Goal: Information Seeking & Learning: Learn about a topic

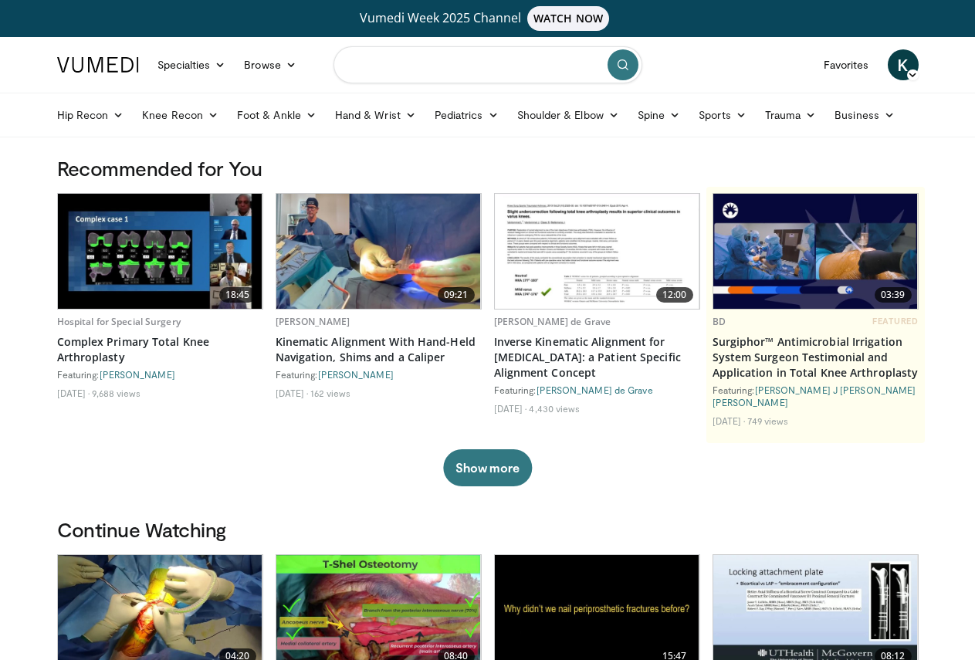
click at [412, 66] on input "Search topics, interventions" at bounding box center [487, 64] width 309 height 37
type input "*"
type input "**********"
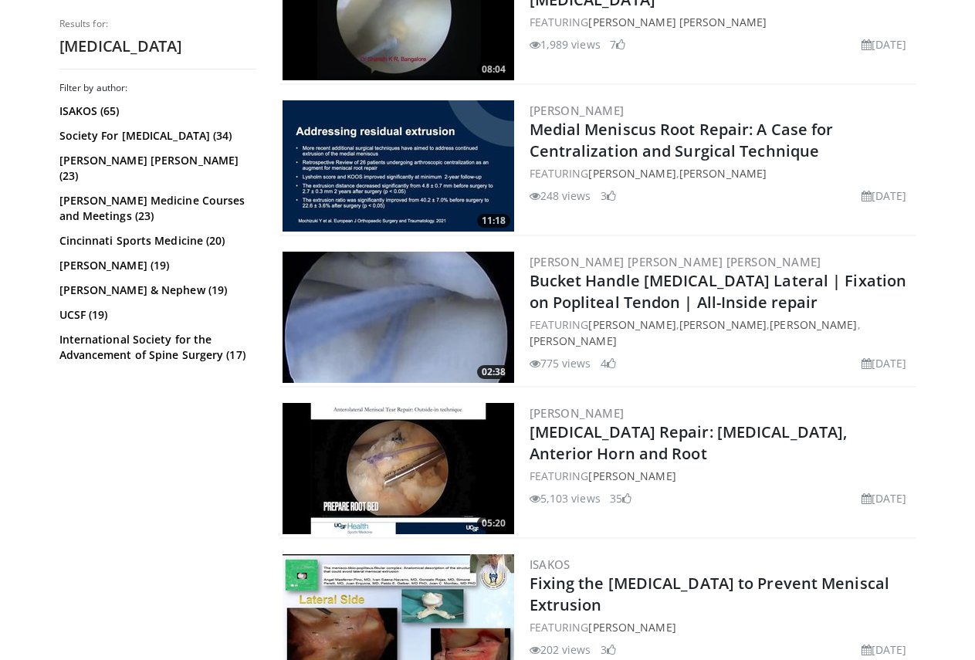
scroll to position [1929, 0]
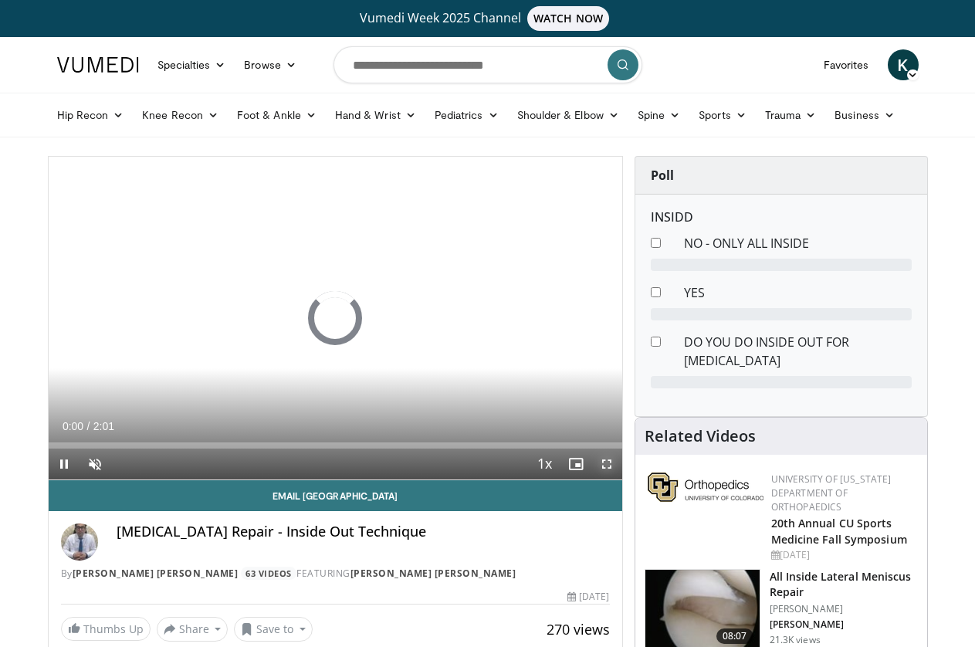
click at [615, 480] on video-js "**********" at bounding box center [335, 318] width 573 height 323
click at [619, 479] on span "Video Player" at bounding box center [606, 463] width 31 height 31
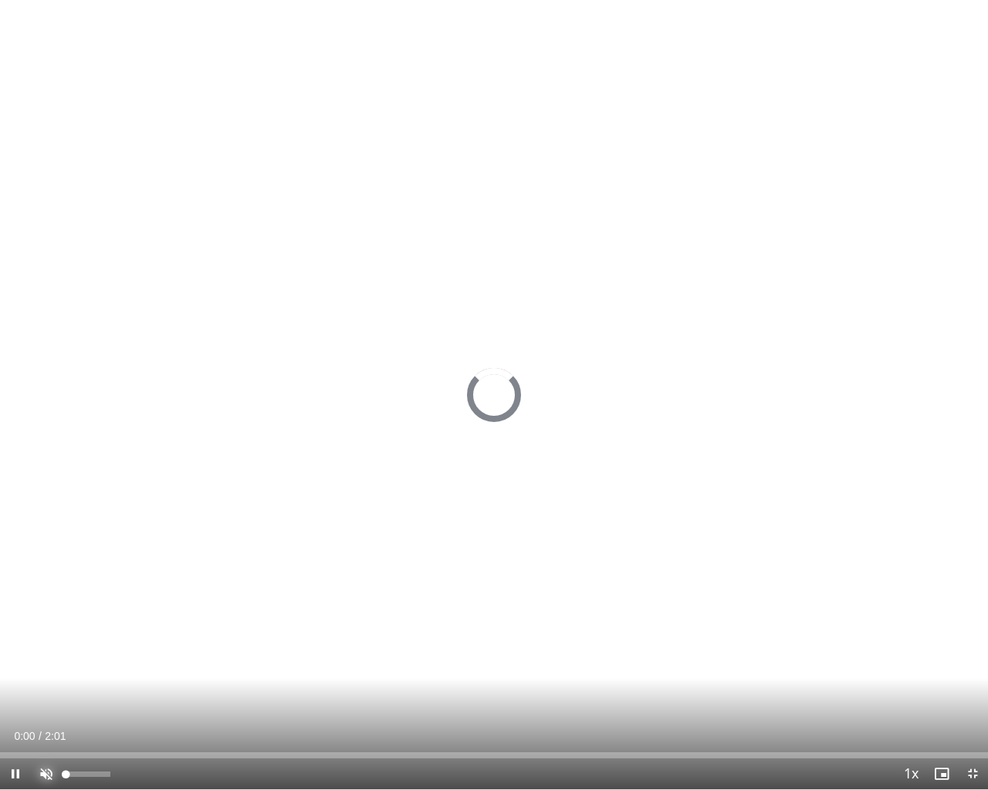
click at [40, 646] on span "Video Player" at bounding box center [46, 774] width 31 height 31
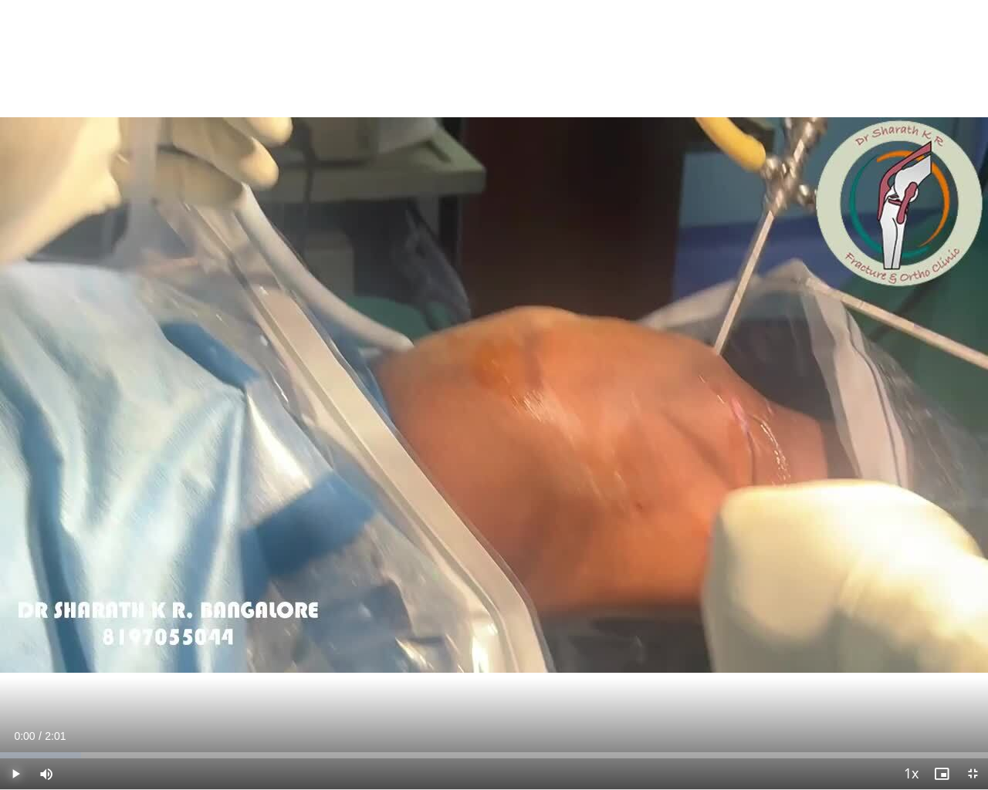
click at [0, 646] on span "Video Player" at bounding box center [15, 774] width 31 height 31
click at [69, 646] on div "7%" at bounding box center [88, 774] width 44 height 5
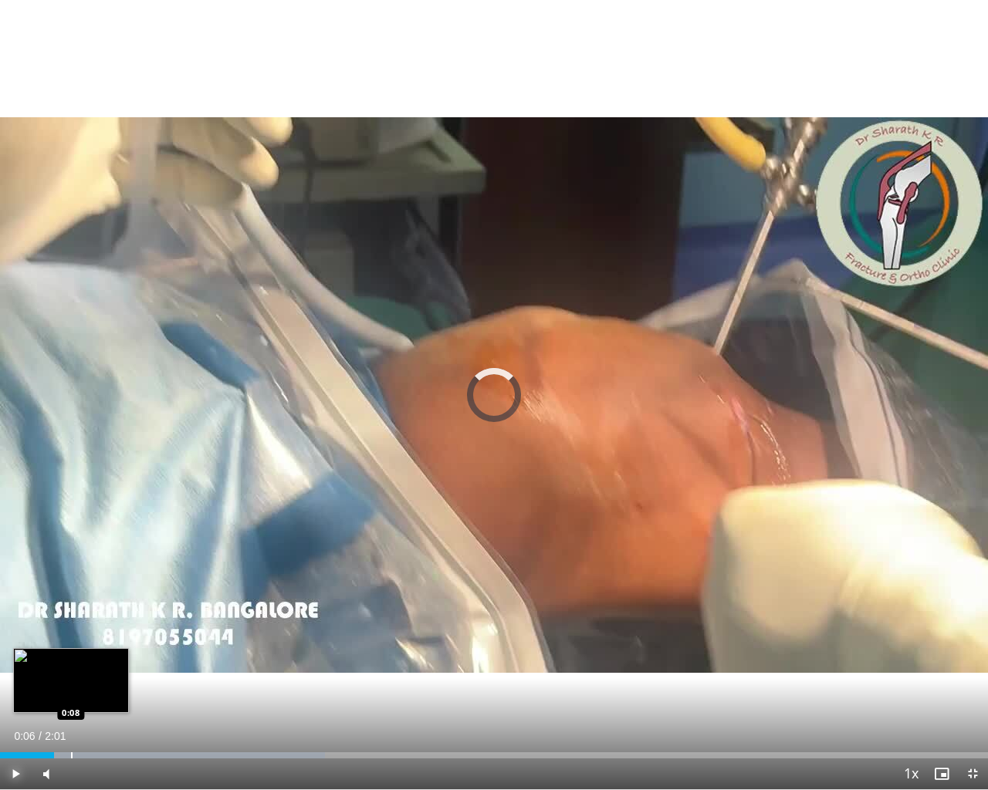
click at [71, 646] on div "Loaded : 32.89% 0:06 0:08" at bounding box center [494, 751] width 988 height 15
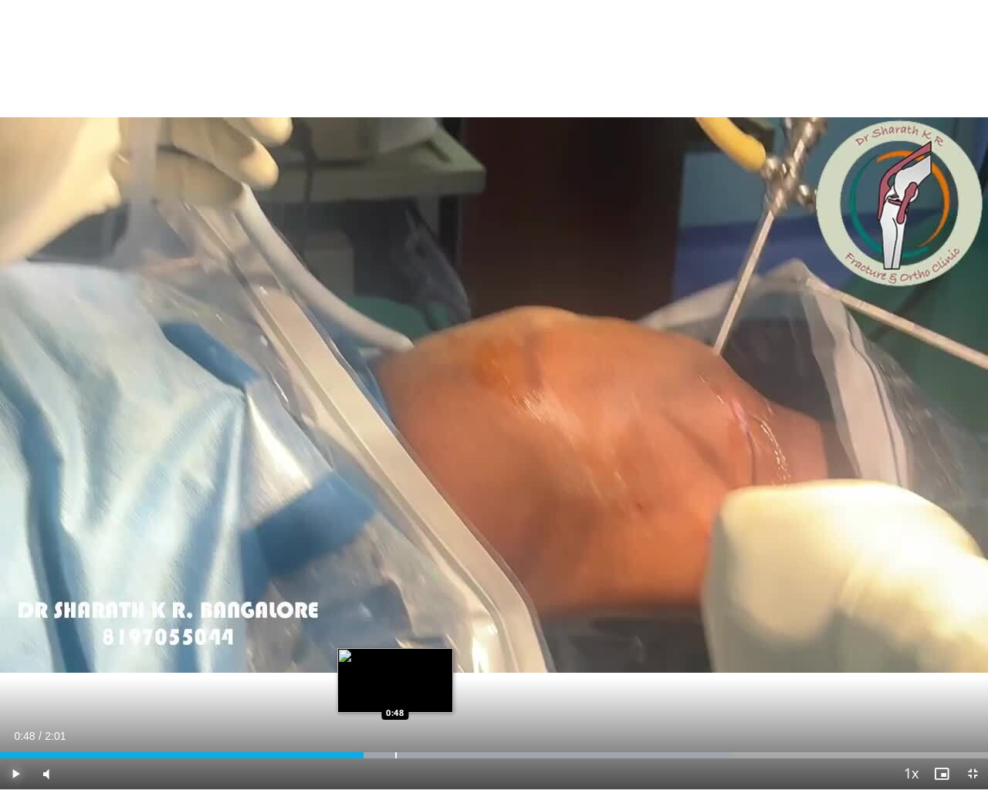
click at [396, 646] on div "Progress Bar" at bounding box center [396, 755] width 2 height 6
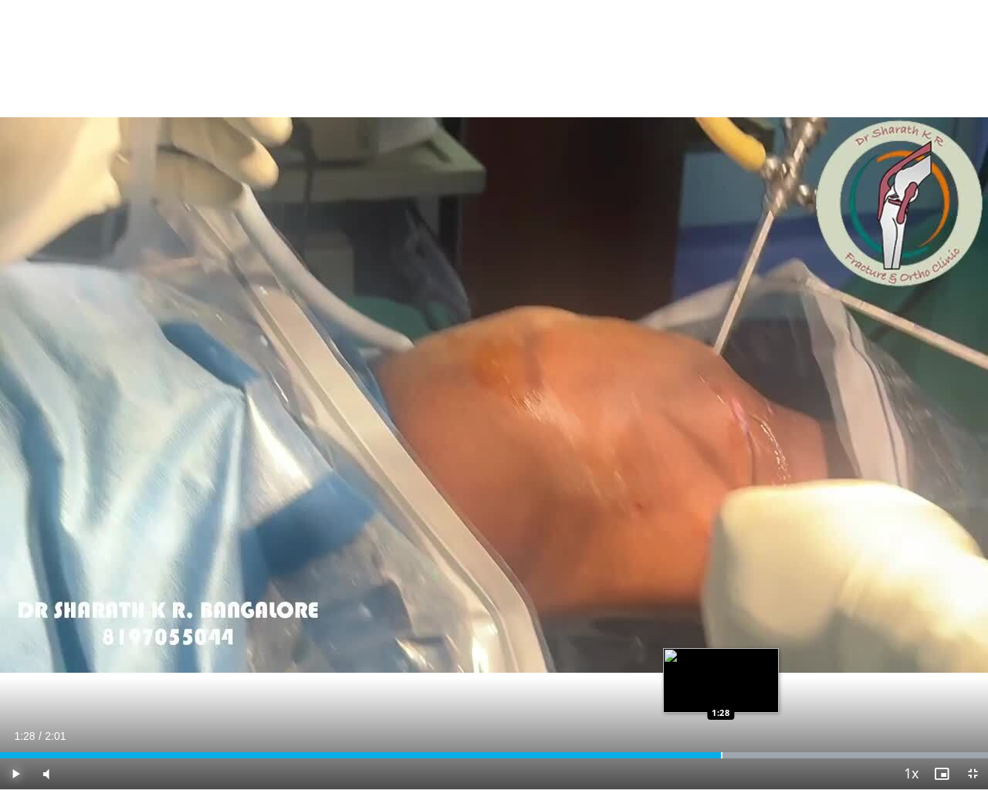
click at [722, 646] on div "Loaded : 100.00% 1:28 1:28" at bounding box center [494, 751] width 988 height 15
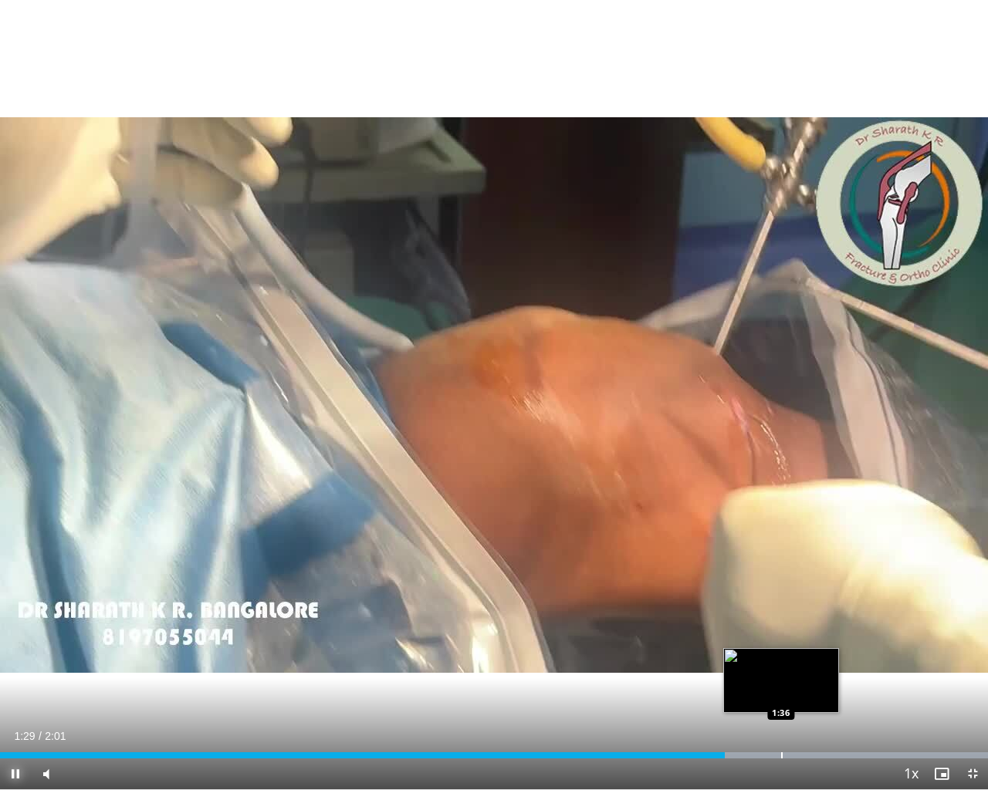
click at [783, 646] on div "Loaded : 100.00% 1:29 1:36" at bounding box center [494, 755] width 988 height 6
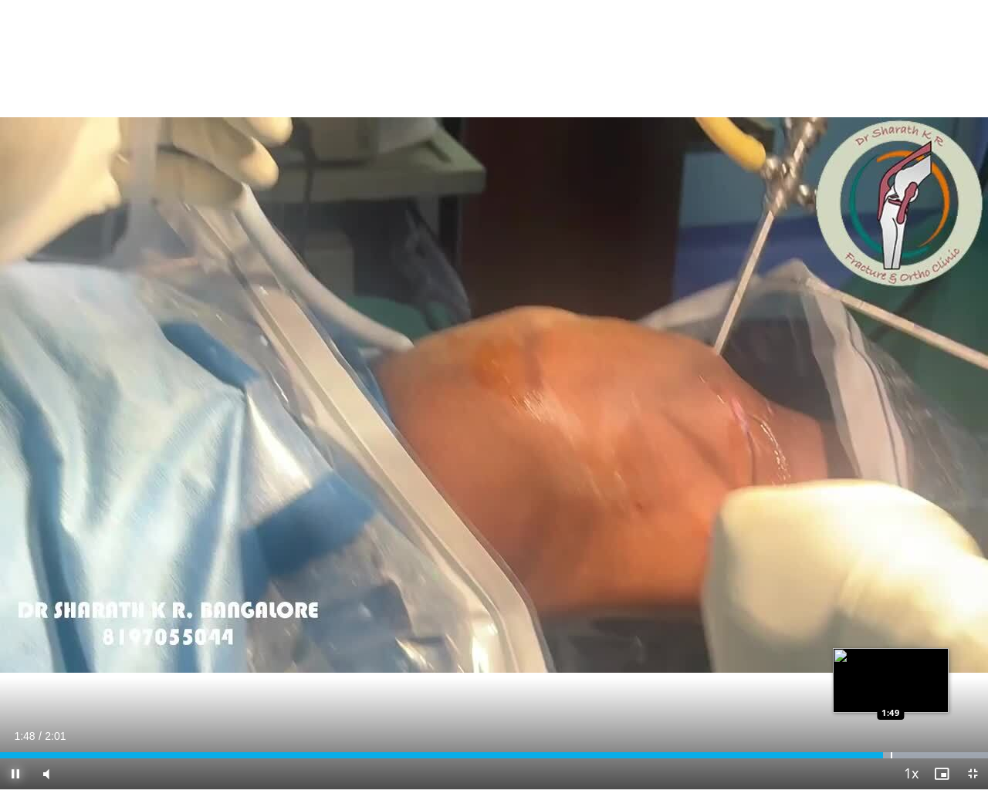
click at [894, 646] on div "Progress Bar" at bounding box center [632, 755] width 712 height 6
click at [974, 646] on span "Video Player" at bounding box center [972, 774] width 31 height 31
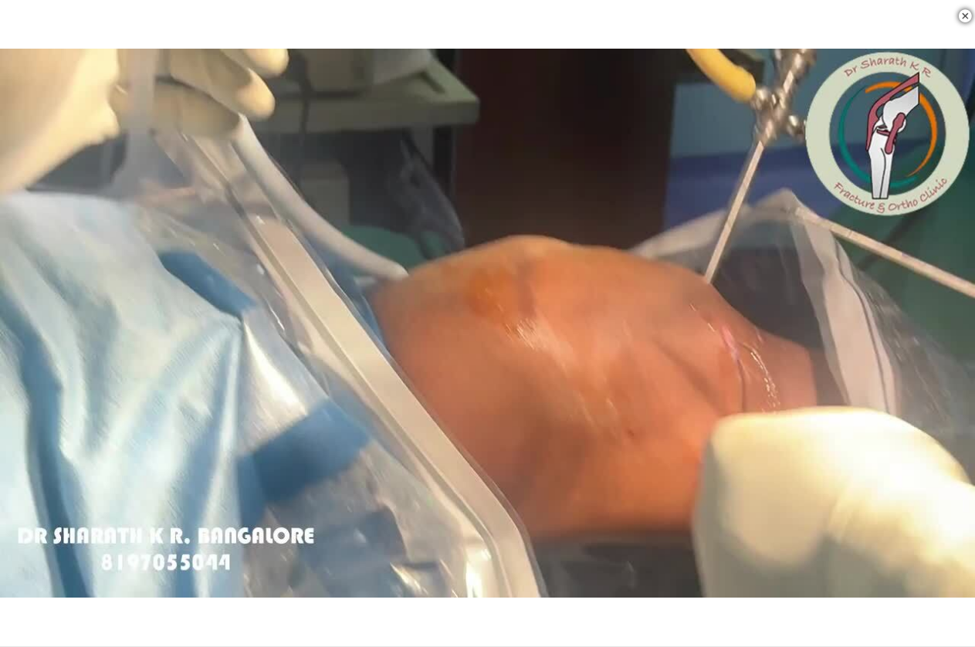
scroll to position [309, 0]
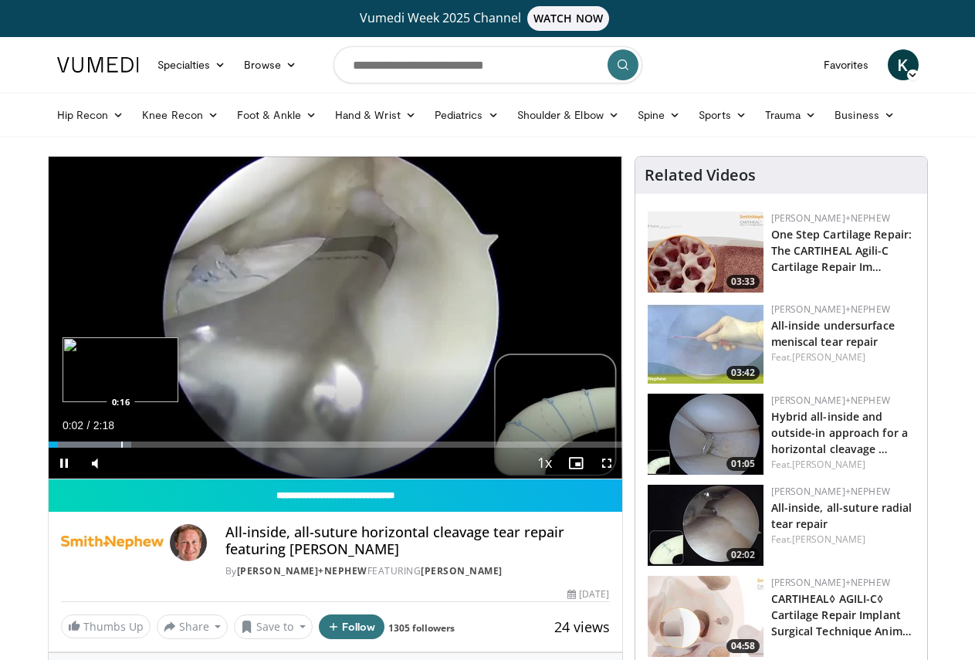
click at [121, 448] on div "Progress Bar" at bounding box center [122, 444] width 2 height 6
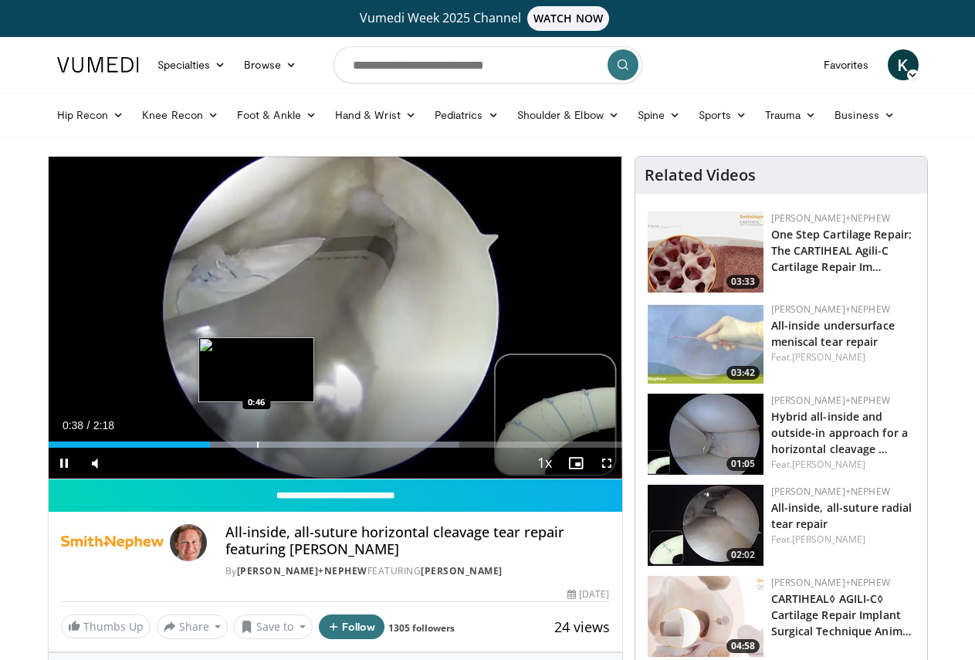
click at [218, 448] on div "Loaded : 71.71% 0:38 0:46" at bounding box center [335, 440] width 573 height 15
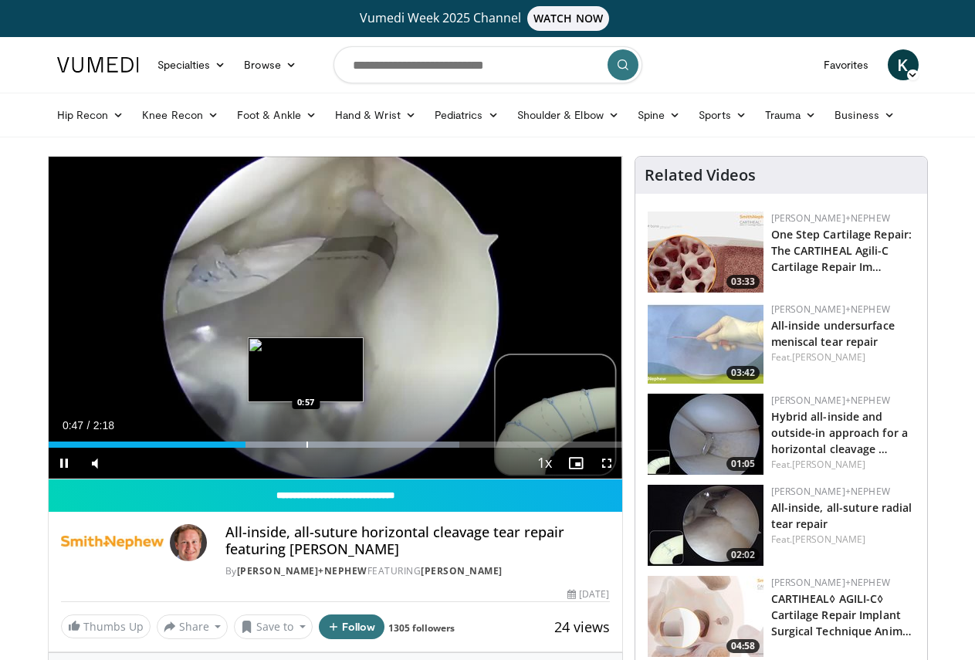
click at [267, 448] on div "Loaded : 71.71% 0:47 0:57" at bounding box center [335, 440] width 573 height 15
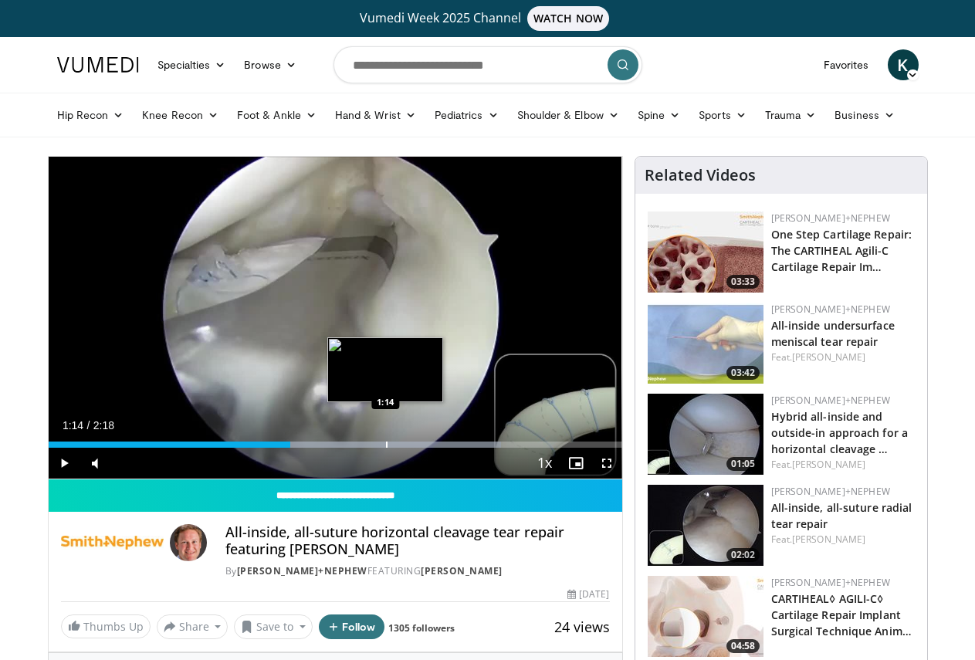
click at [348, 448] on div "Loaded : 78.88% 1:14 1:14" at bounding box center [335, 440] width 573 height 15
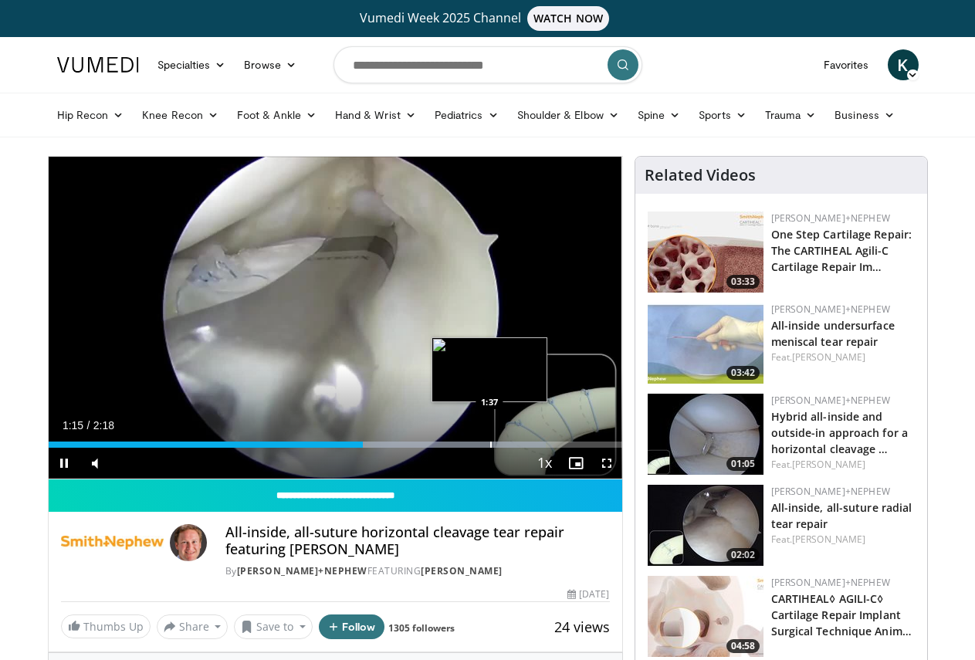
click at [490, 448] on div "Progress Bar" at bounding box center [491, 444] width 2 height 6
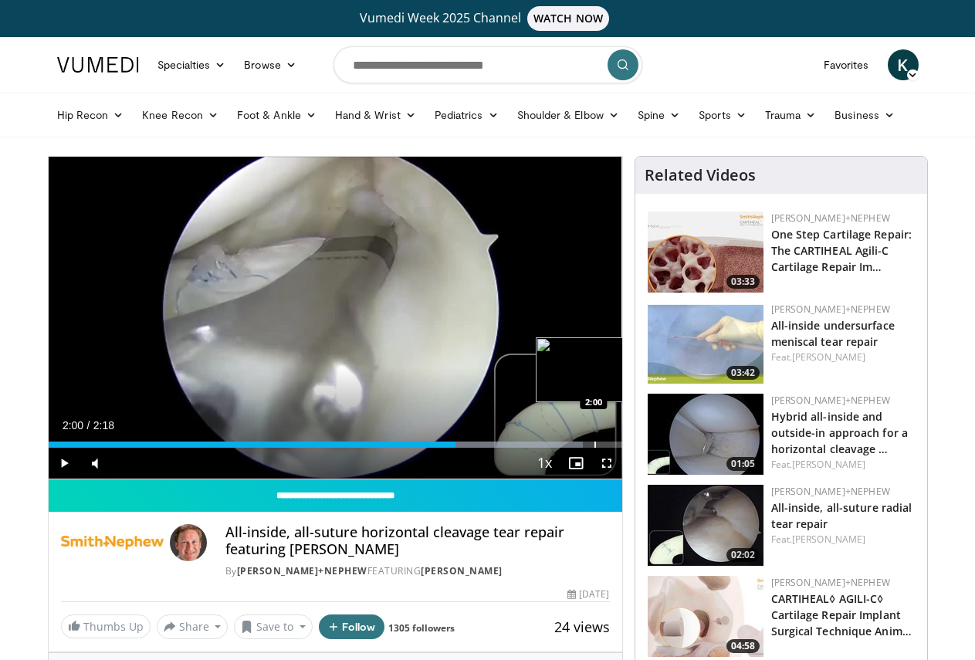
click at [594, 448] on div "Progress Bar" at bounding box center [595, 444] width 2 height 6
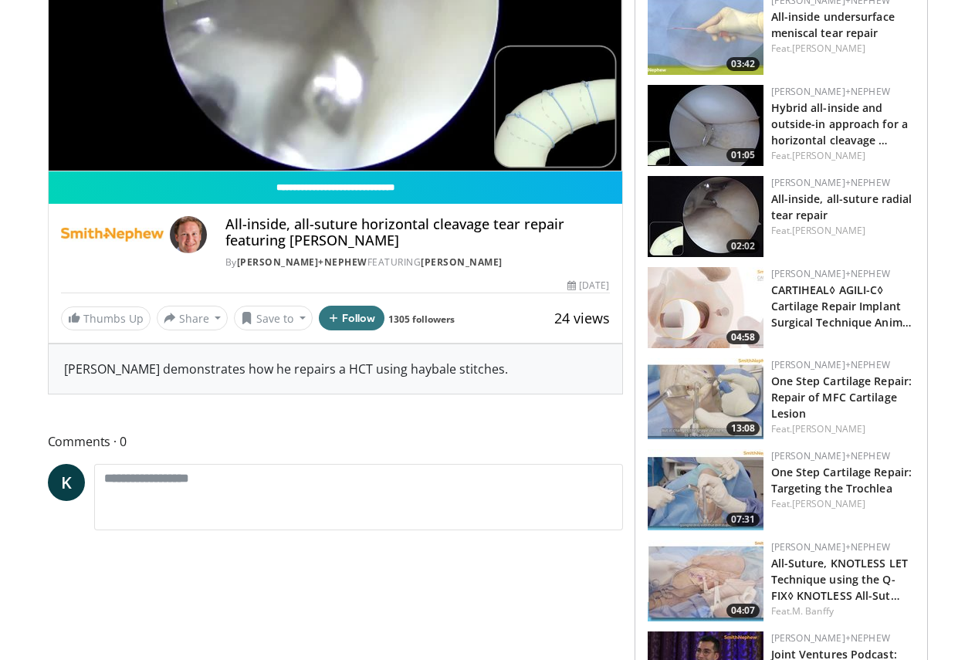
scroll to position [77, 0]
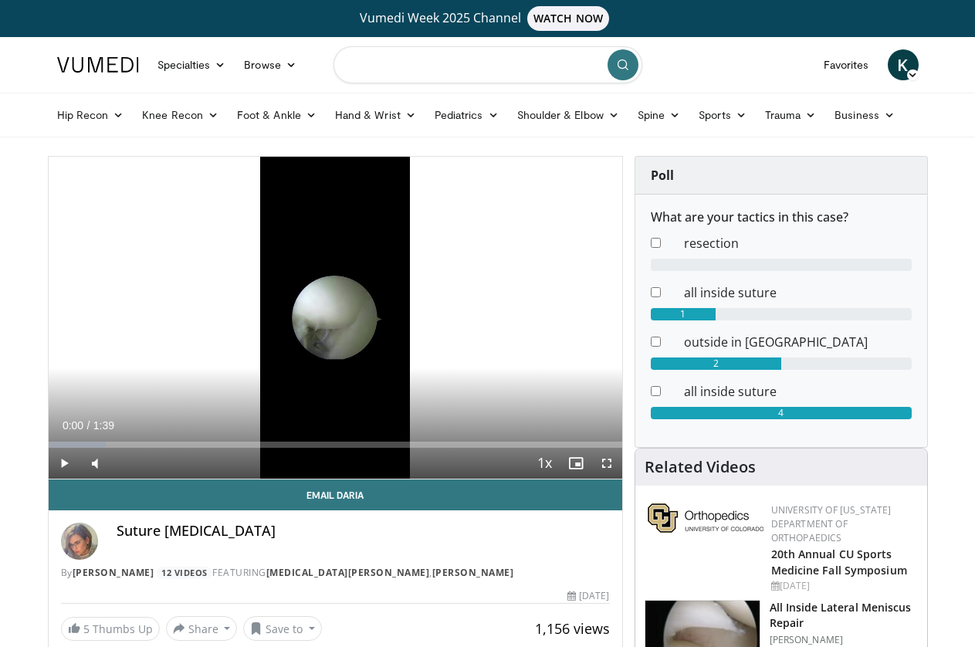
click at [477, 69] on input "Search topics, interventions" at bounding box center [487, 64] width 309 height 37
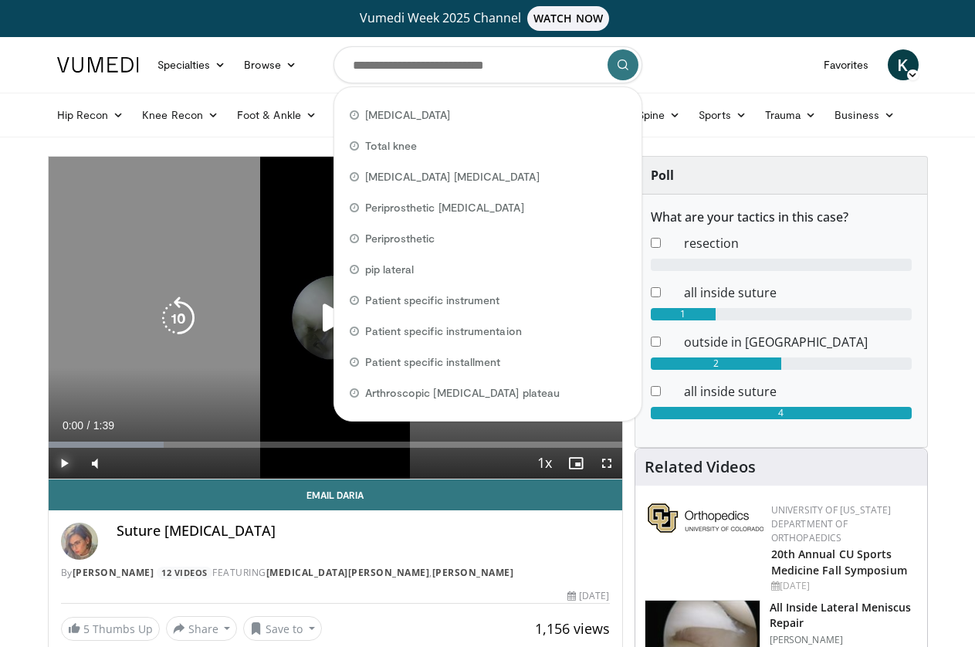
click at [49, 478] on span "Video Player" at bounding box center [64, 463] width 31 height 31
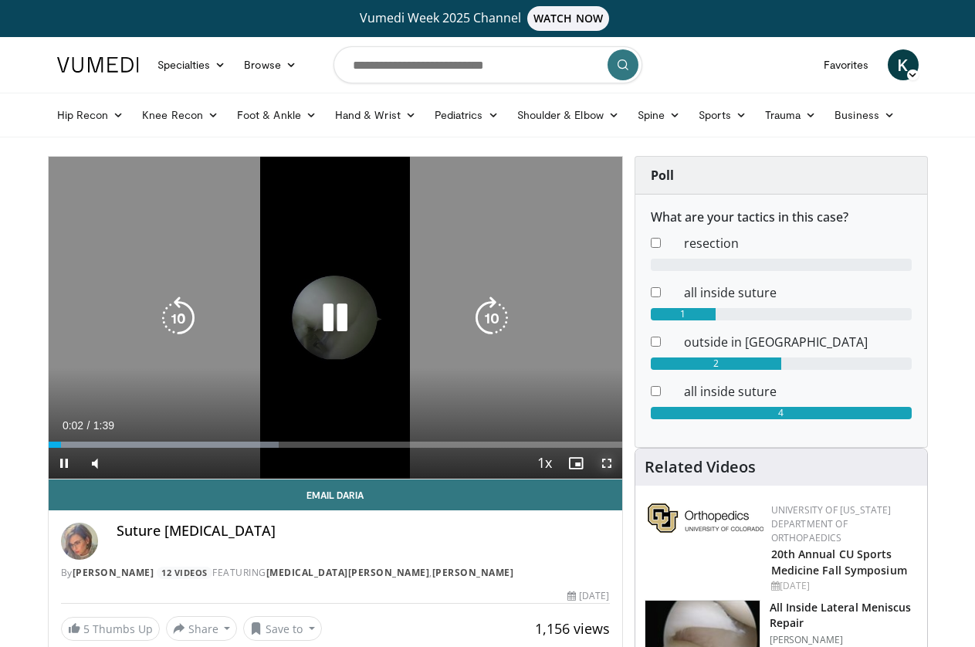
drag, startPoint x: 620, startPoint y: 490, endPoint x: 575, endPoint y: 584, distance: 104.6
click at [621, 478] on span "Video Player" at bounding box center [606, 463] width 31 height 31
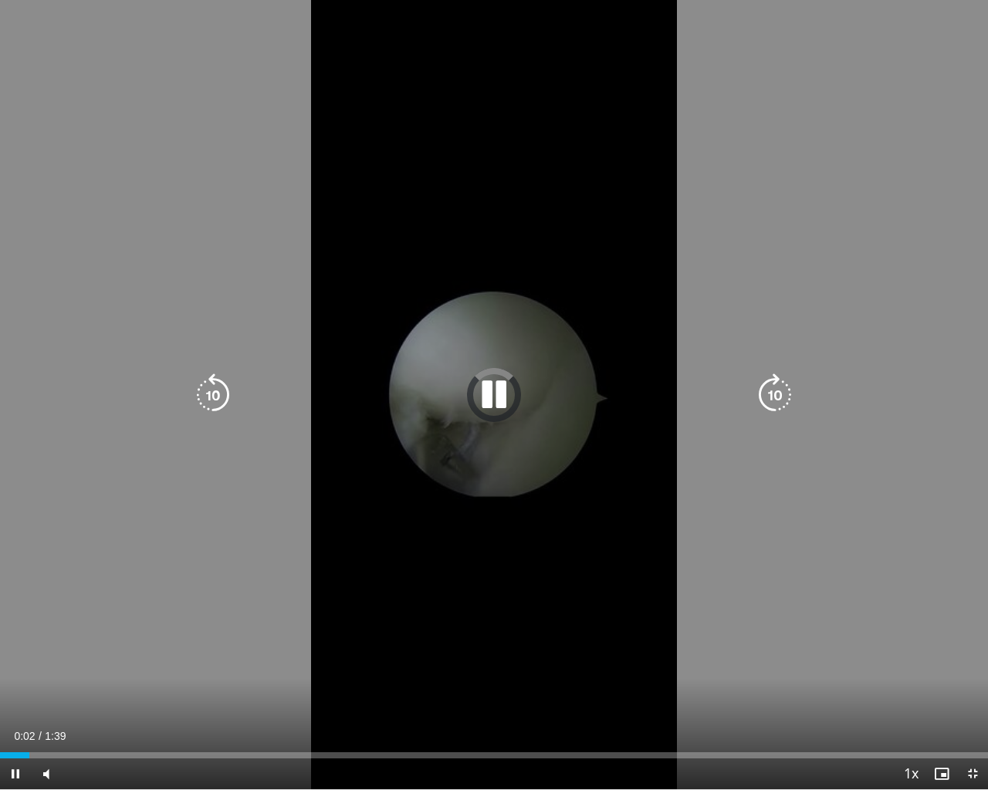
click at [87, 646] on div "Loaded : 0.00% 0:02 0:08" at bounding box center [494, 751] width 988 height 15
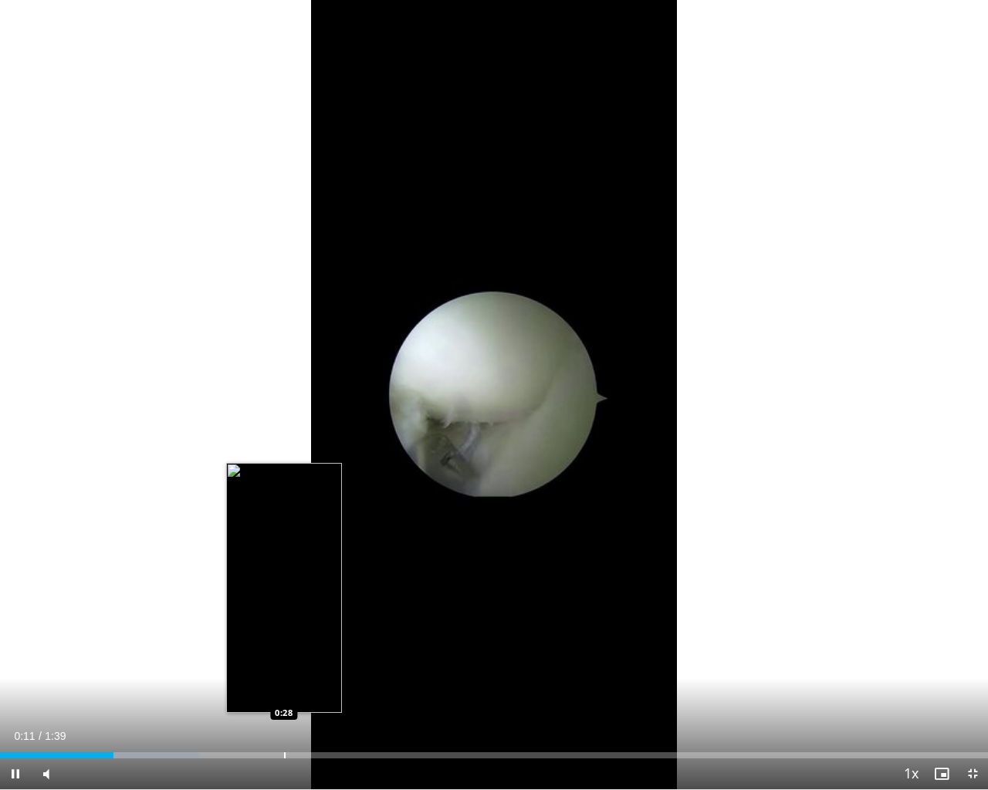
click at [284, 646] on div "Loaded : 20.14% 0:11 0:28" at bounding box center [494, 751] width 988 height 15
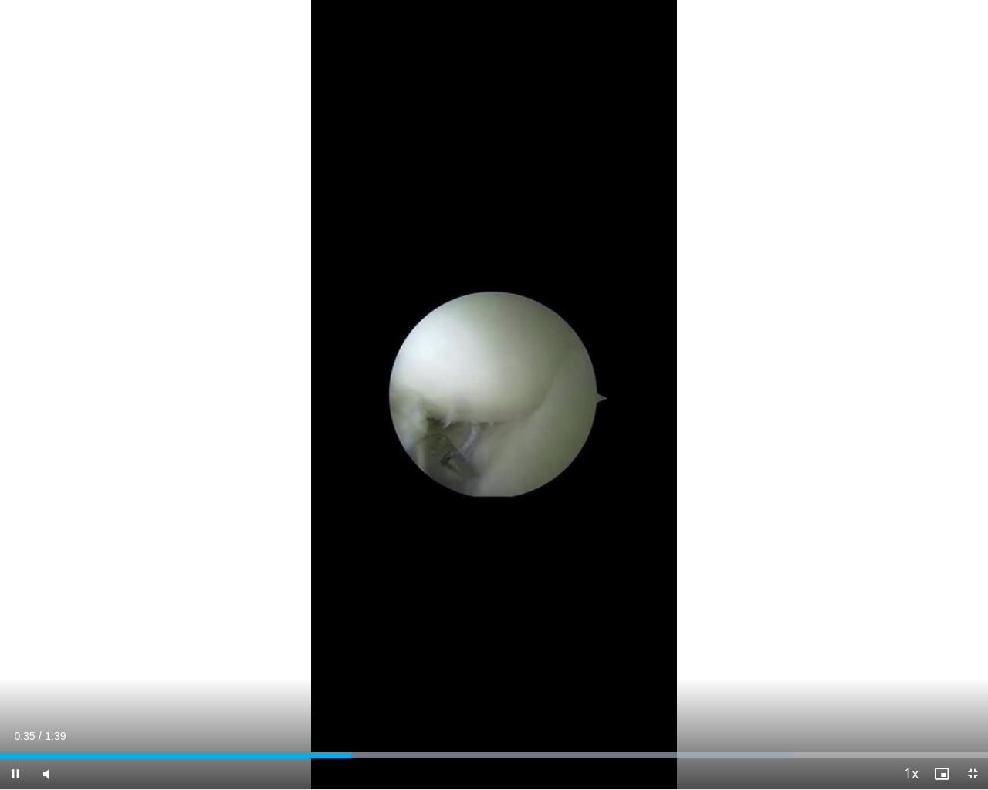
click at [484, 646] on div "Current Time 0:35 / Duration 1:39 Pause Skip Backward Skip Forward Mute 0% Load…" at bounding box center [494, 774] width 988 height 31
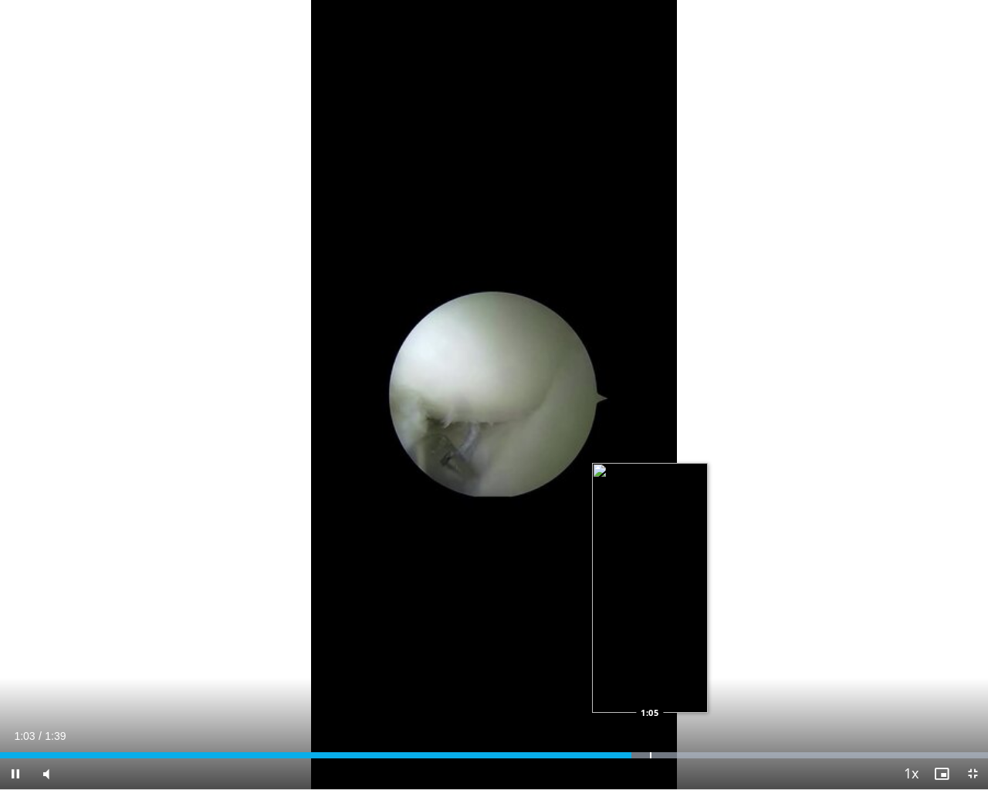
click at [650, 646] on div "Progress Bar" at bounding box center [651, 755] width 2 height 6
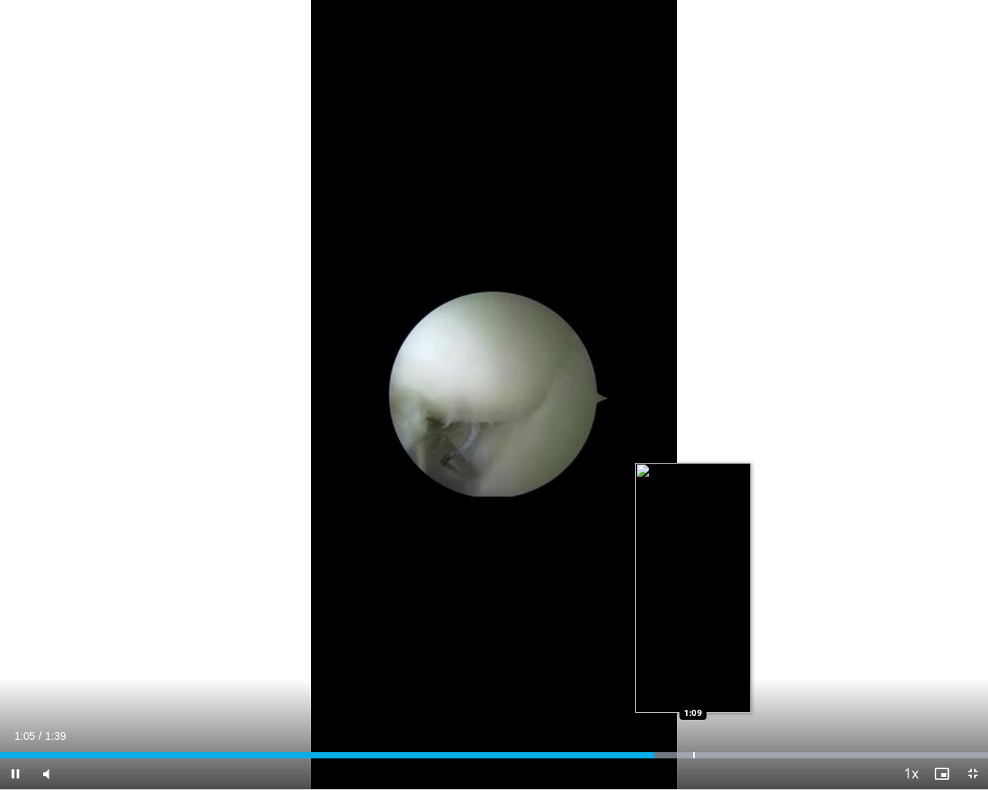
click at [693, 646] on div "Progress Bar" at bounding box center [694, 755] width 2 height 6
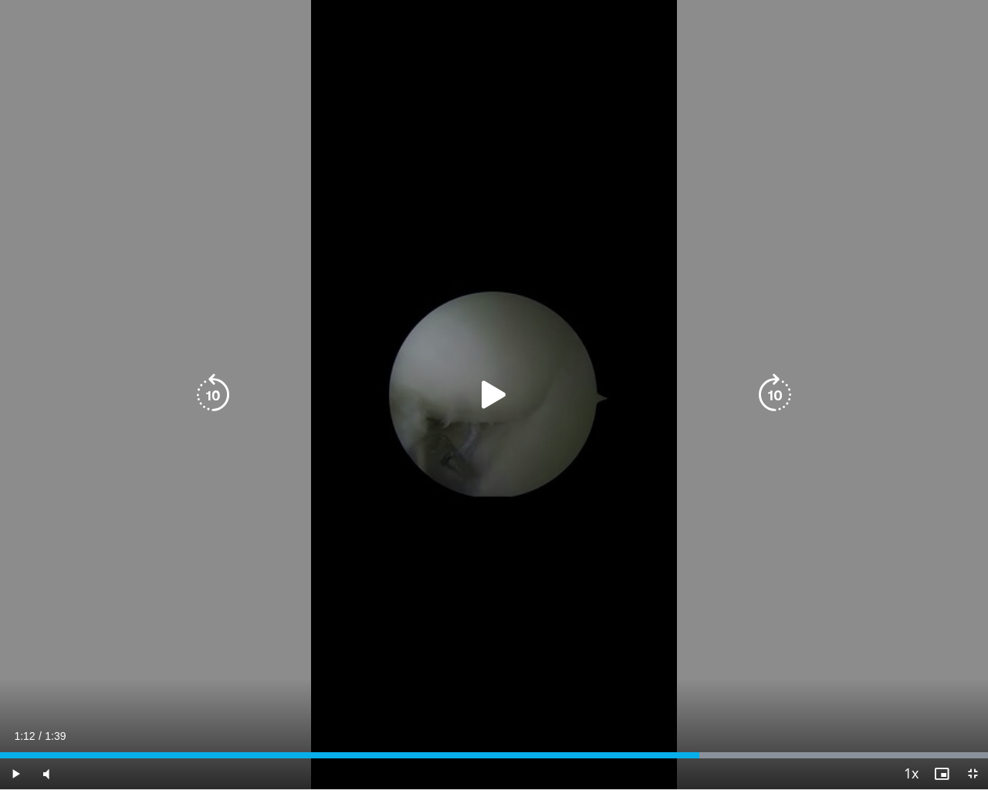
drag, startPoint x: 718, startPoint y: 748, endPoint x: 762, endPoint y: 748, distance: 44.0
click at [719, 646] on div "Loaded : 100.00% 1:10 1:12" at bounding box center [494, 751] width 988 height 15
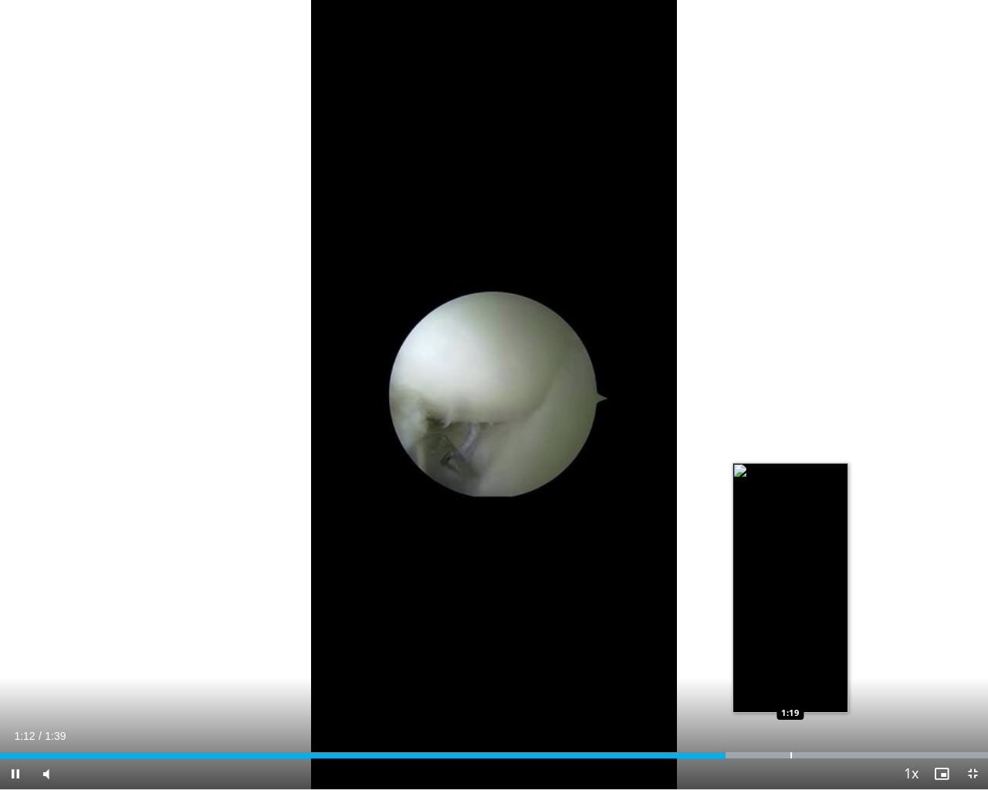
click at [790, 646] on div "Loaded : 100.00% 1:12 1:19" at bounding box center [494, 751] width 988 height 15
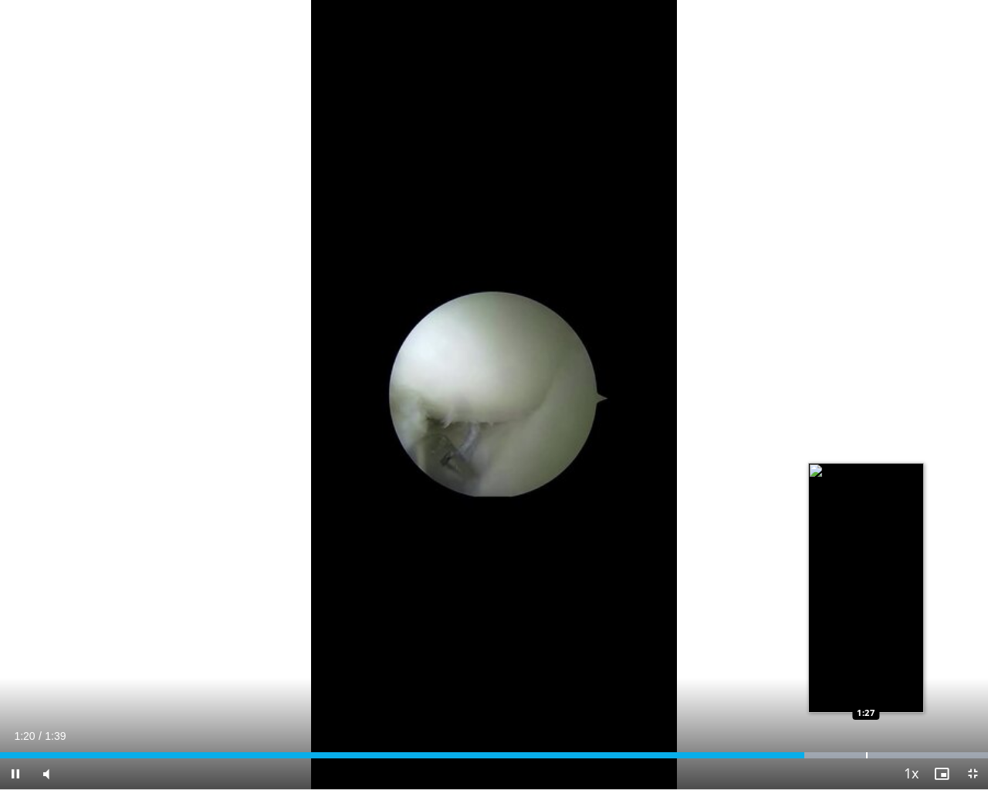
click at [866, 646] on div "Loaded : 100.00% 1:20 1:27" at bounding box center [494, 751] width 988 height 15
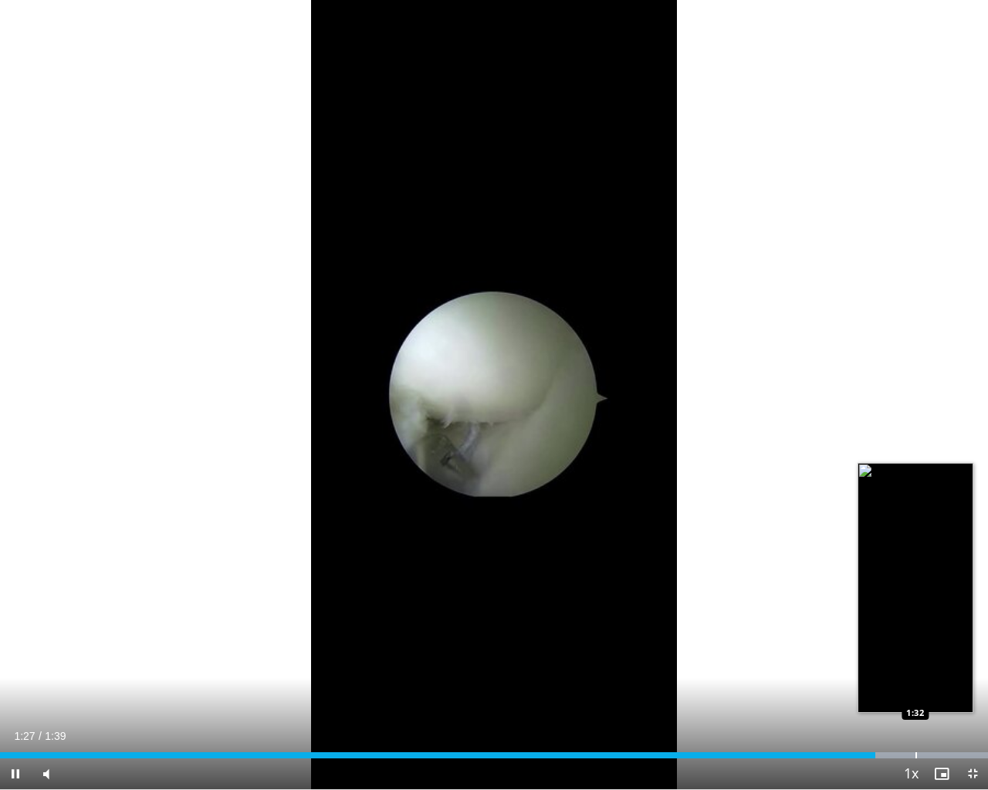
click at [919, 646] on div "Loaded : 100.00% 1:28 1:32" at bounding box center [494, 751] width 988 height 15
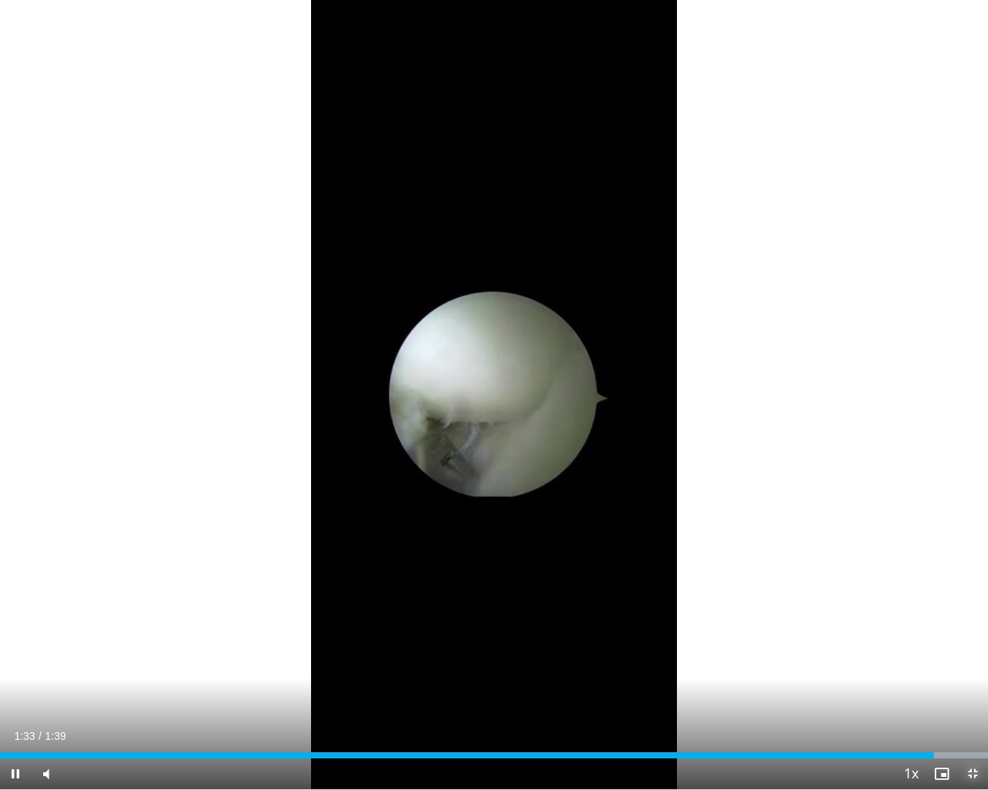
click at [969, 646] on span "Video Player" at bounding box center [972, 774] width 31 height 31
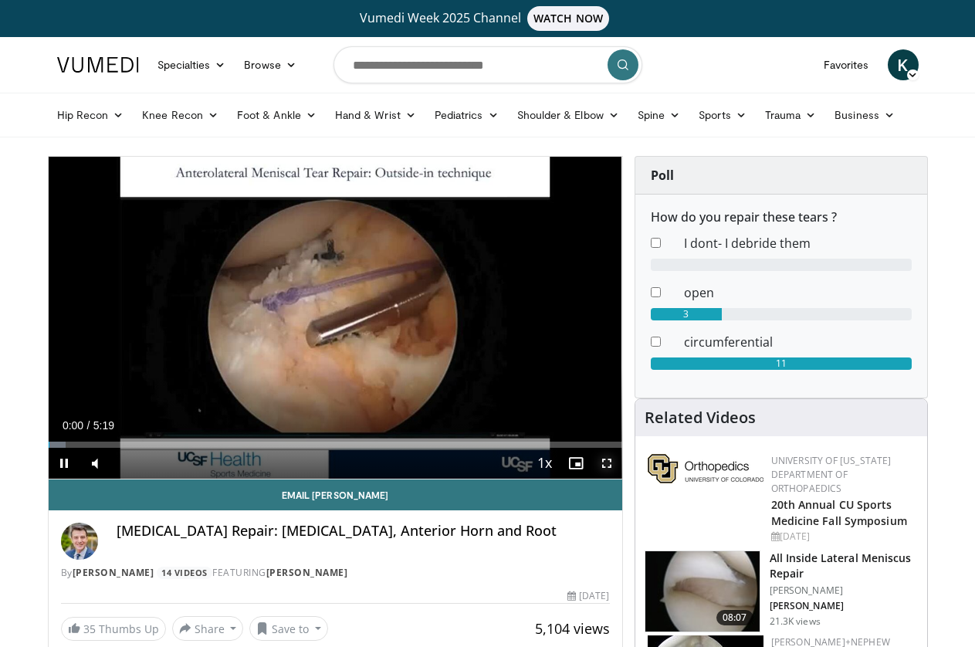
click at [616, 478] on span "Video Player" at bounding box center [606, 463] width 31 height 31
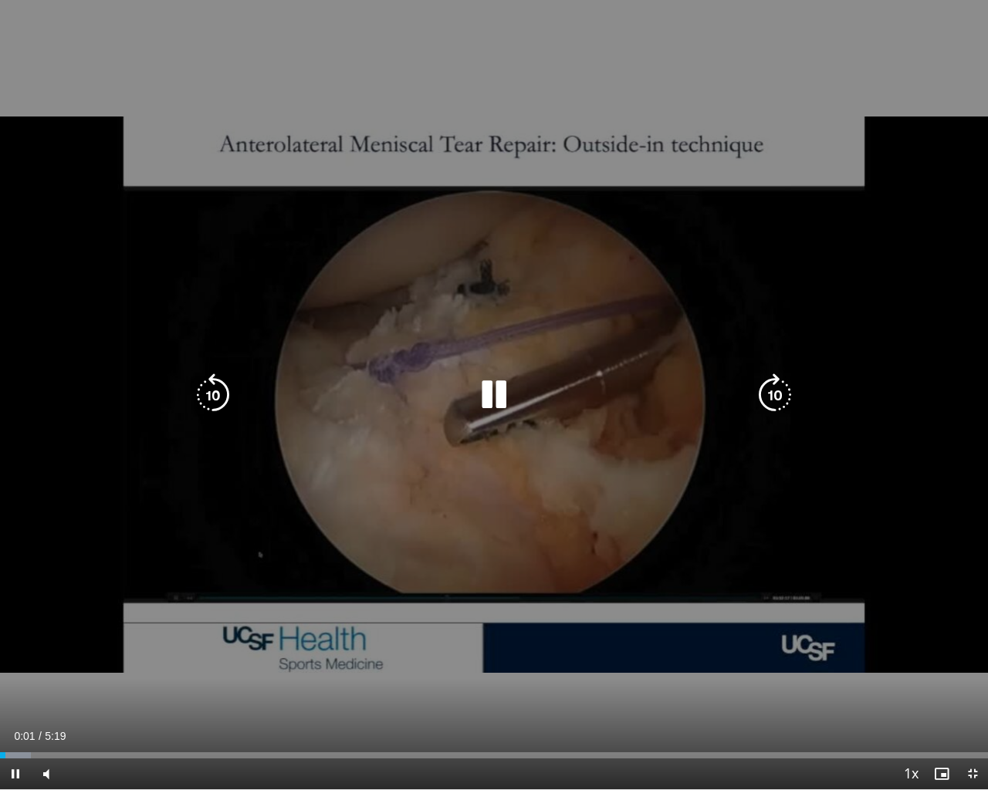
click at [96, 646] on div "10 seconds Tap to unmute" at bounding box center [494, 394] width 988 height 789
drag, startPoint x: 490, startPoint y: 394, endPoint x: 410, endPoint y: 502, distance: 134.6
click at [491, 394] on icon "Video Player" at bounding box center [493, 395] width 43 height 43
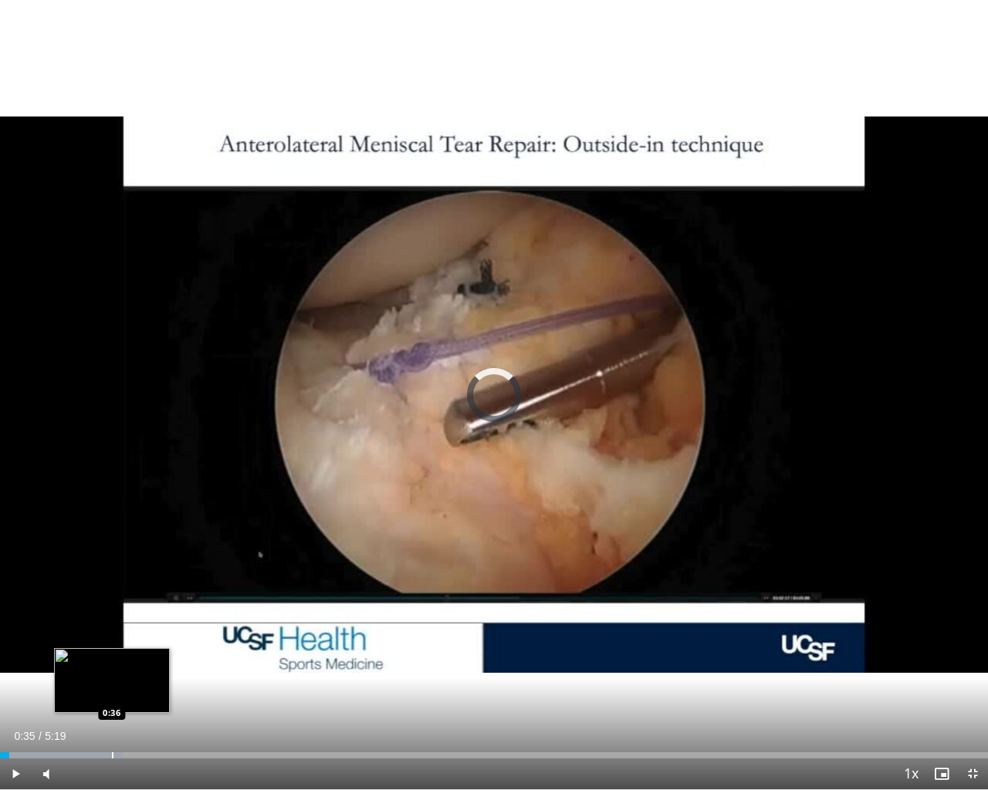
click at [111, 646] on div "Progress Bar" at bounding box center [61, 755] width 123 height 6
click at [139, 646] on div "Loaded : 21.71% 0:42 0:45" at bounding box center [494, 751] width 988 height 15
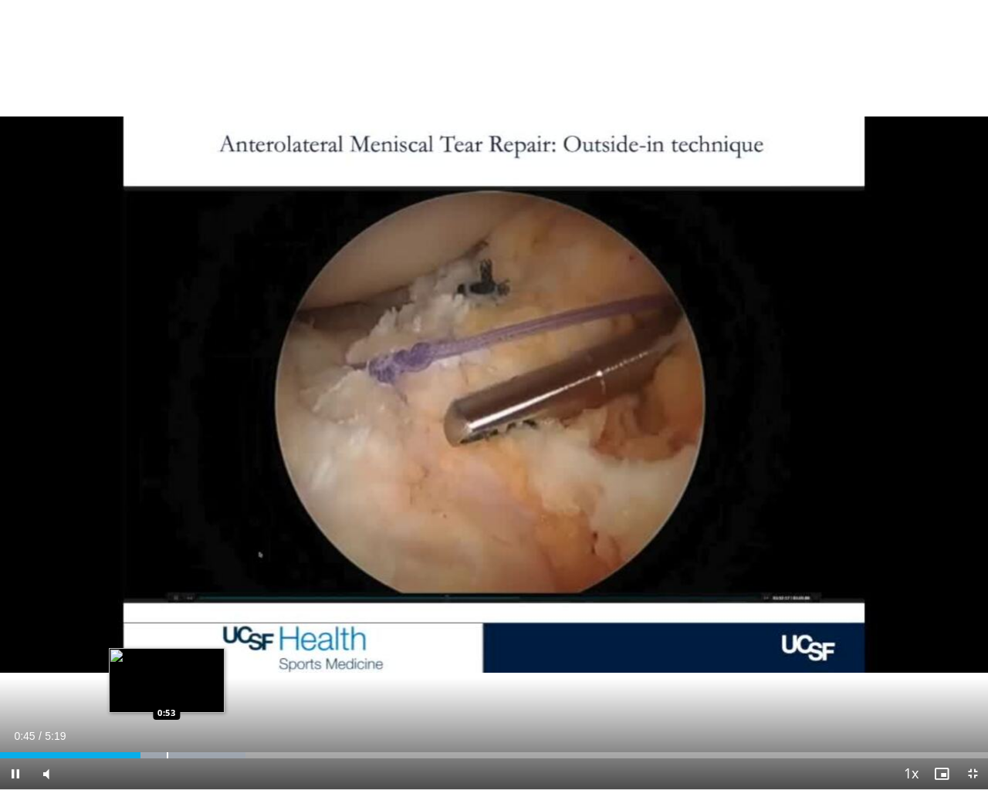
click at [171, 646] on div "Loaded : 24.82% 0:45 0:53" at bounding box center [494, 751] width 988 height 15
click at [196, 646] on div "Loaded : 24.82% 0:55 1:03" at bounding box center [494, 751] width 988 height 15
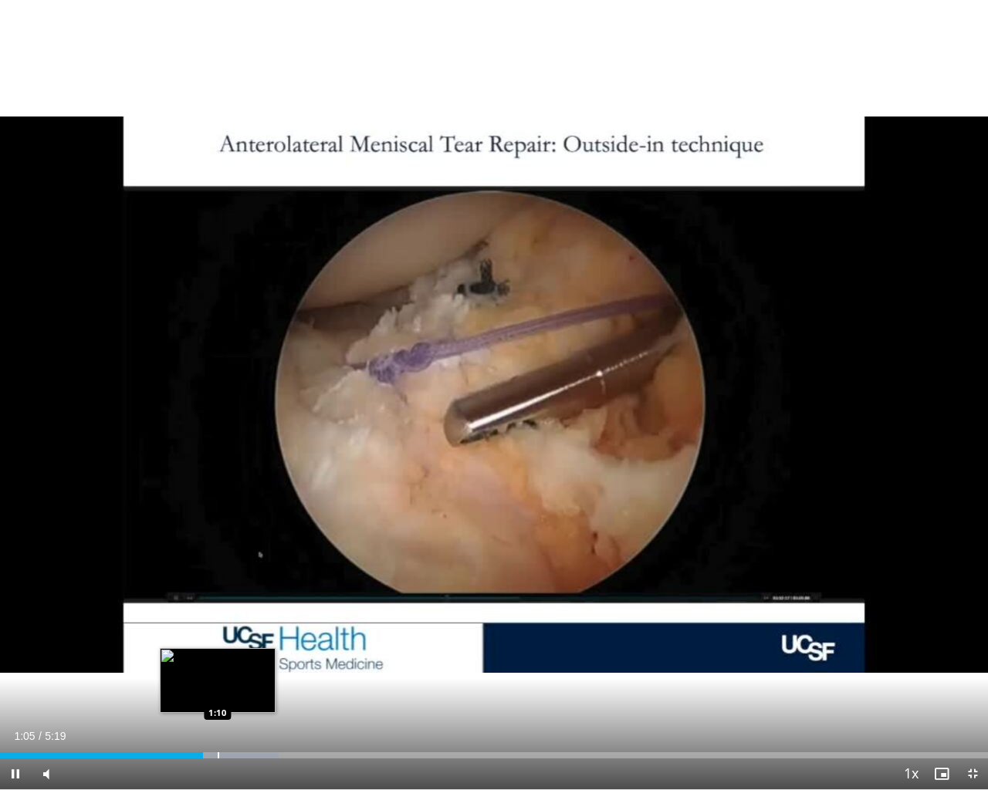
click at [218, 646] on div "Loaded : 28.20% 1:05 1:10" at bounding box center [494, 751] width 988 height 15
click at [205, 646] on div "Loaded : 31.33% 1:12 1:06" at bounding box center [494, 751] width 988 height 15
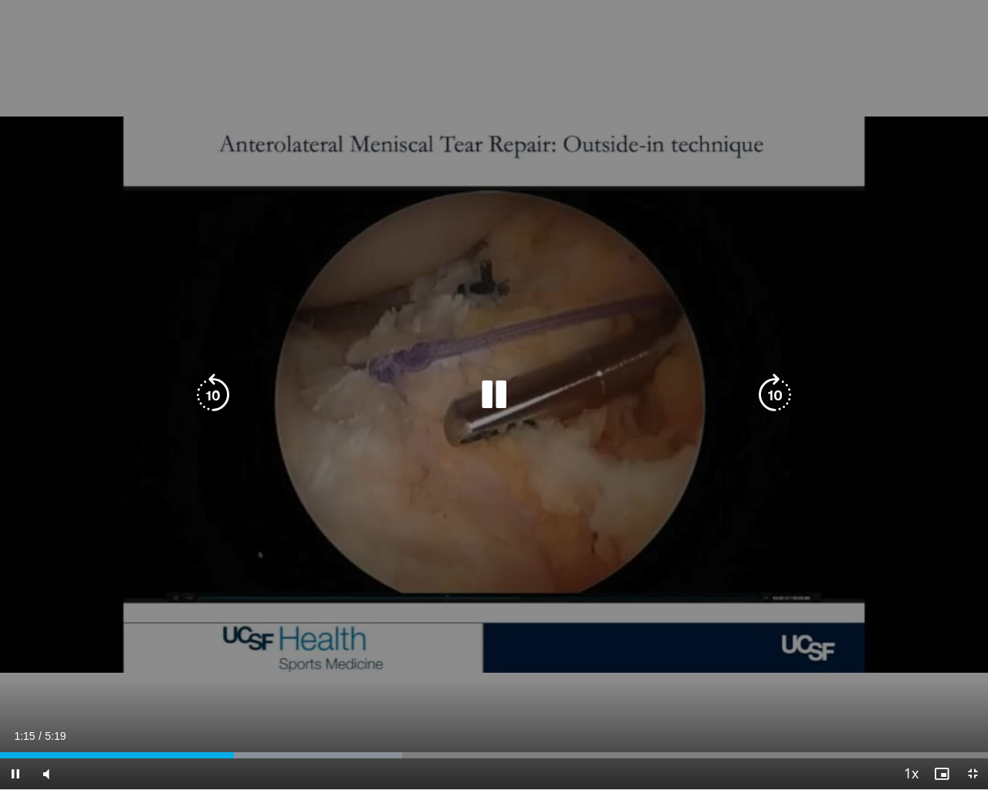
click at [774, 390] on icon "Video Player" at bounding box center [774, 395] width 43 height 43
click at [768, 381] on icon "Video Player" at bounding box center [774, 395] width 43 height 43
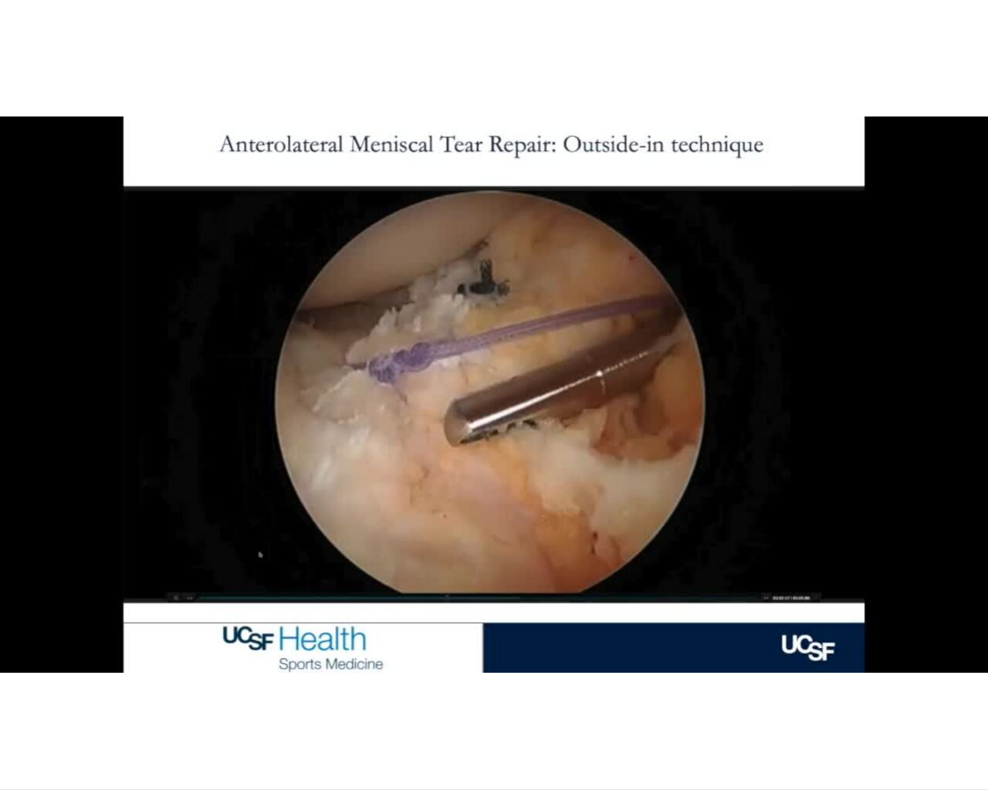
click at [368, 646] on video-js "**********" at bounding box center [494, 395] width 988 height 790
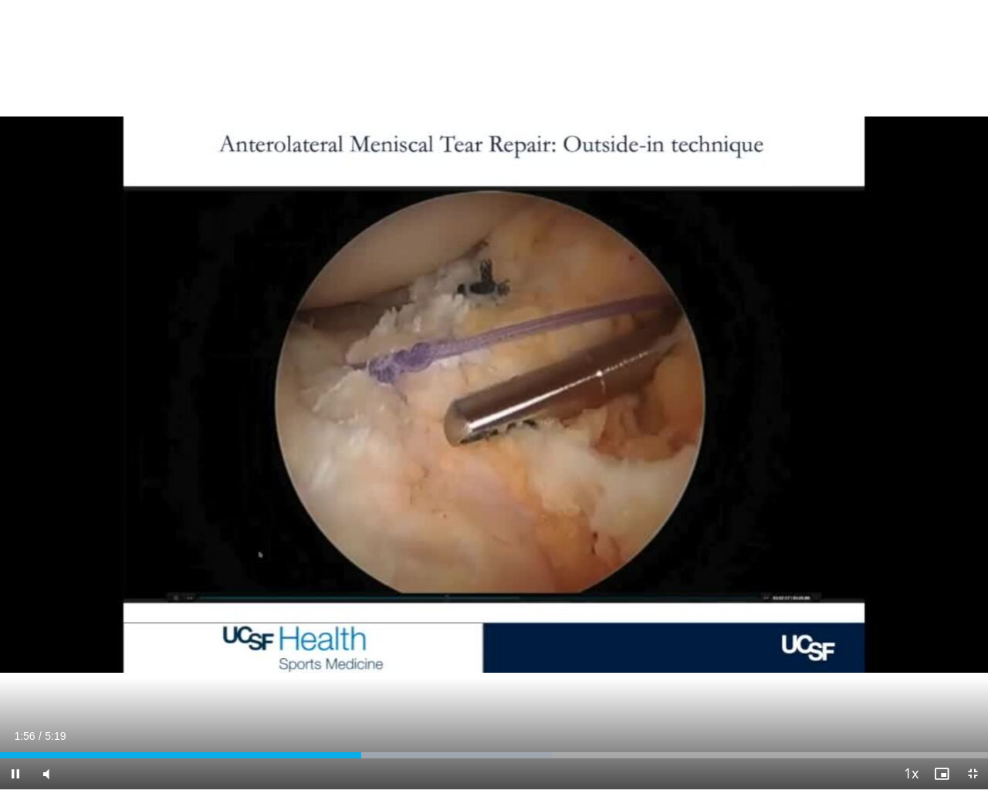
click at [407, 646] on div "Current Time 1:56 / Duration 5:19 Pause Skip Backward Skip Forward Mute Loaded …" at bounding box center [494, 774] width 988 height 31
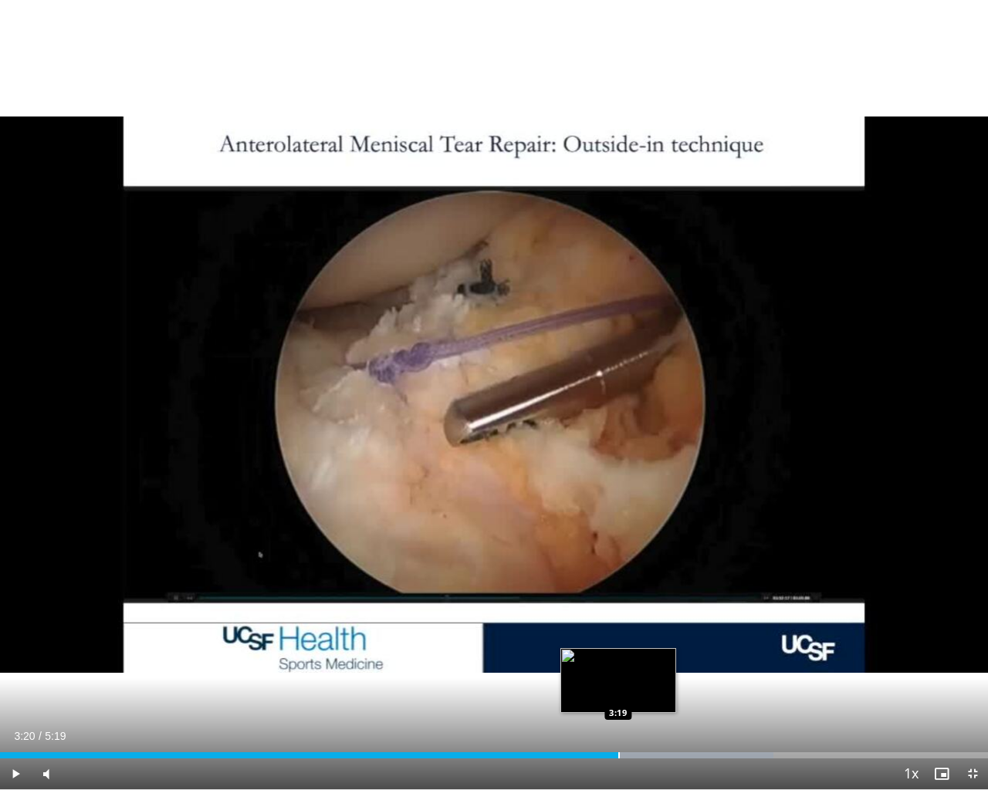
click at [620, 646] on div "Loaded : 78.32% 3:20 3:19" at bounding box center [494, 751] width 988 height 15
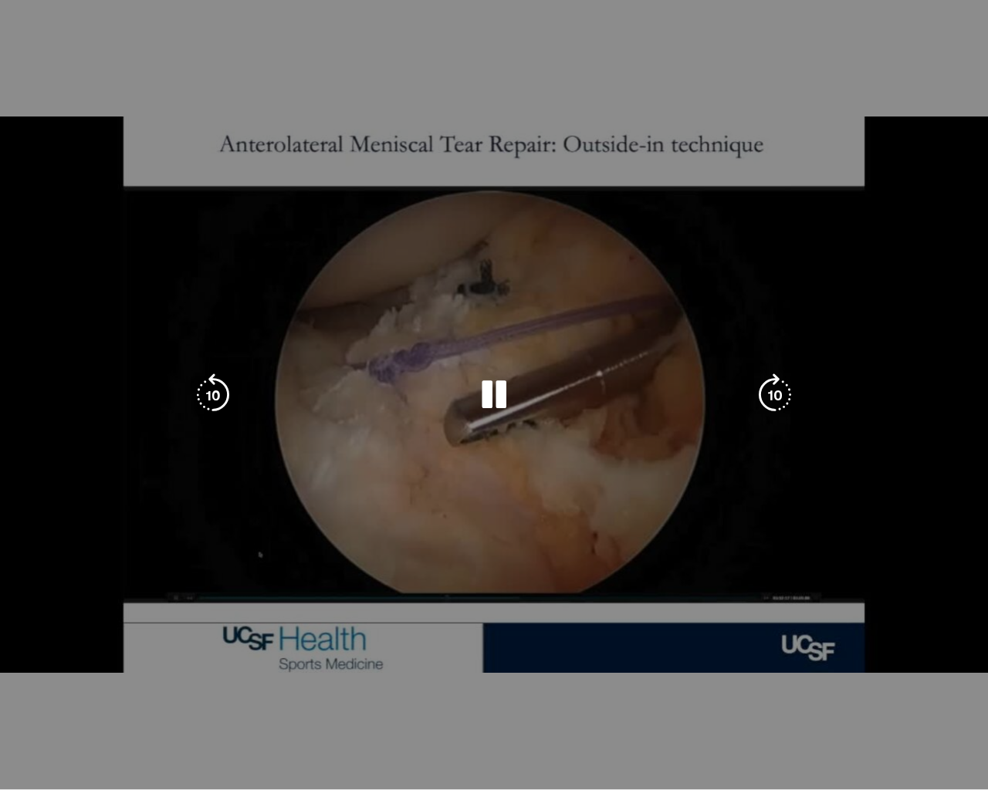
click at [627, 646] on div "10 seconds Tap to unmute" at bounding box center [494, 394] width 988 height 789
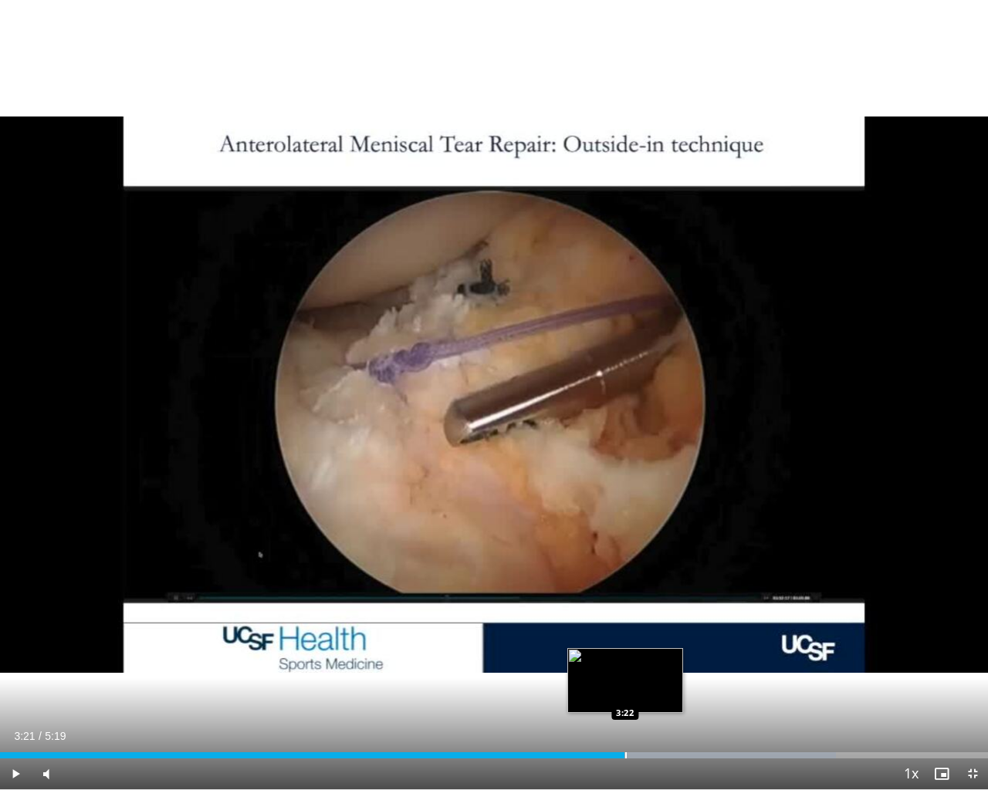
click at [624, 646] on div "Loaded : 84.59% 3:21 3:22" at bounding box center [494, 755] width 988 height 6
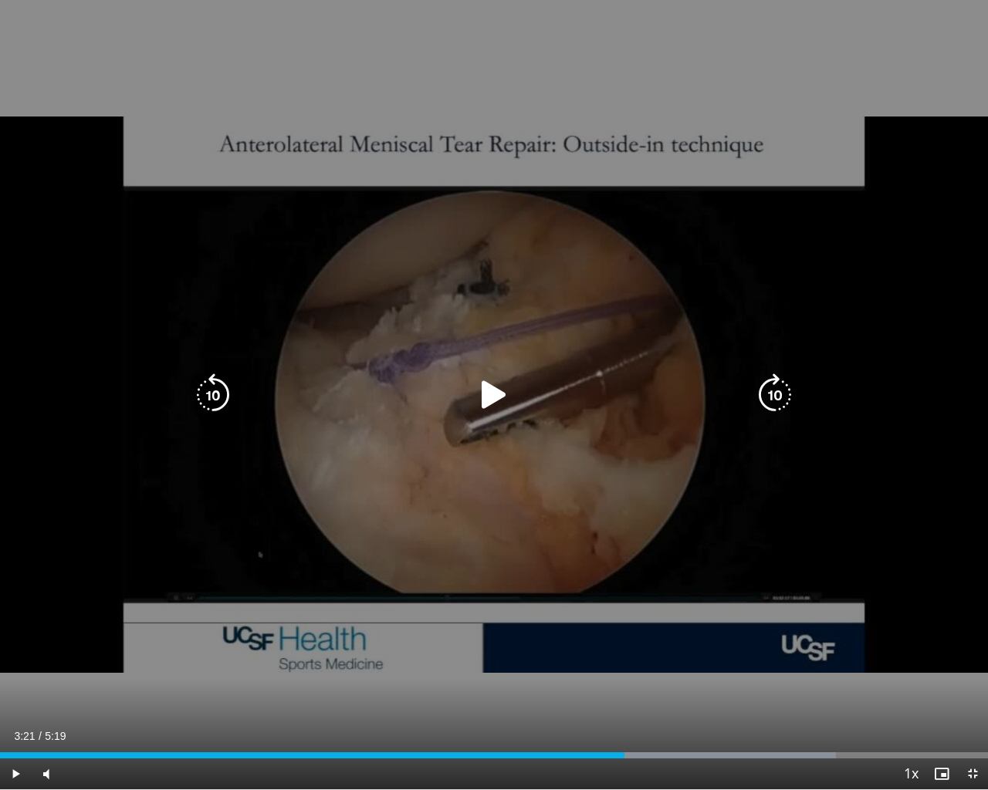
click at [482, 378] on icon "Video Player" at bounding box center [493, 395] width 43 height 43
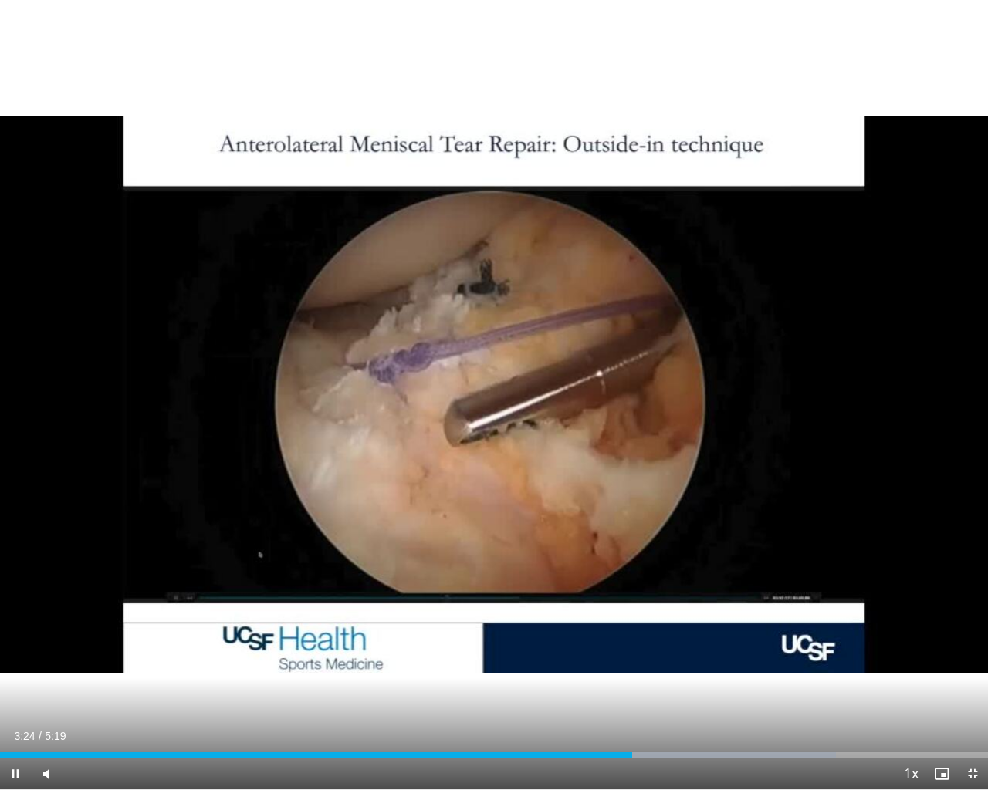
click at [665, 646] on div "Current Time 3:24 / Duration 5:19 Pause Skip Backward Skip Forward Mute Loaded …" at bounding box center [494, 774] width 988 height 31
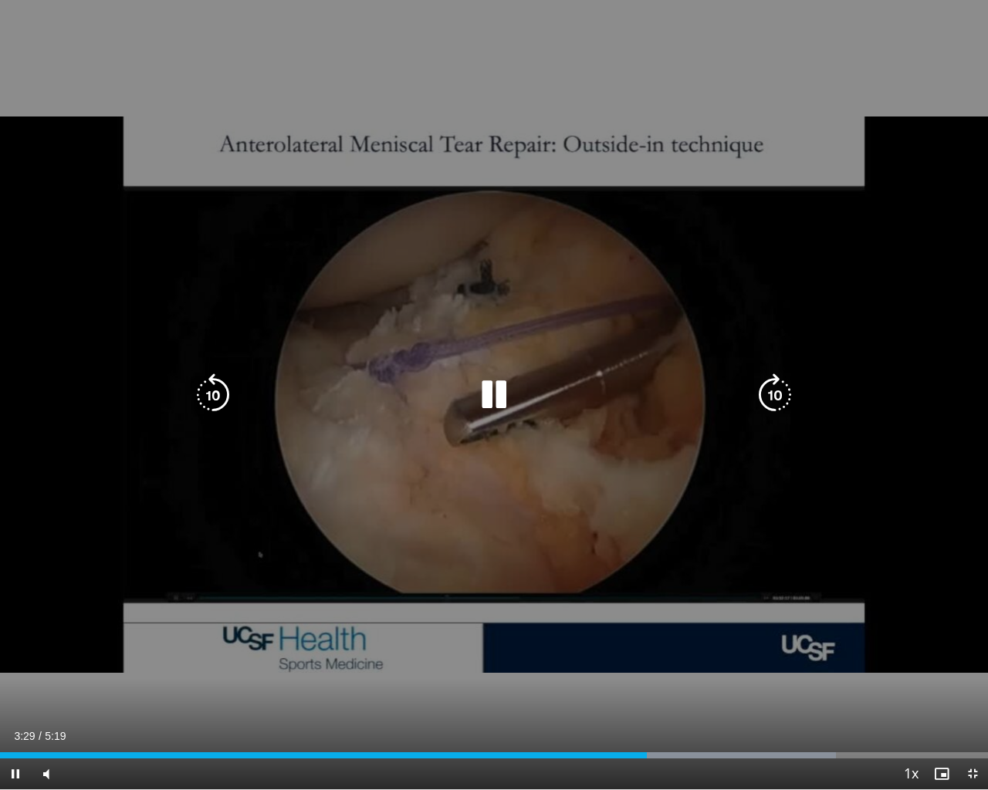
click at [225, 382] on icon "Video Player" at bounding box center [212, 395] width 43 height 43
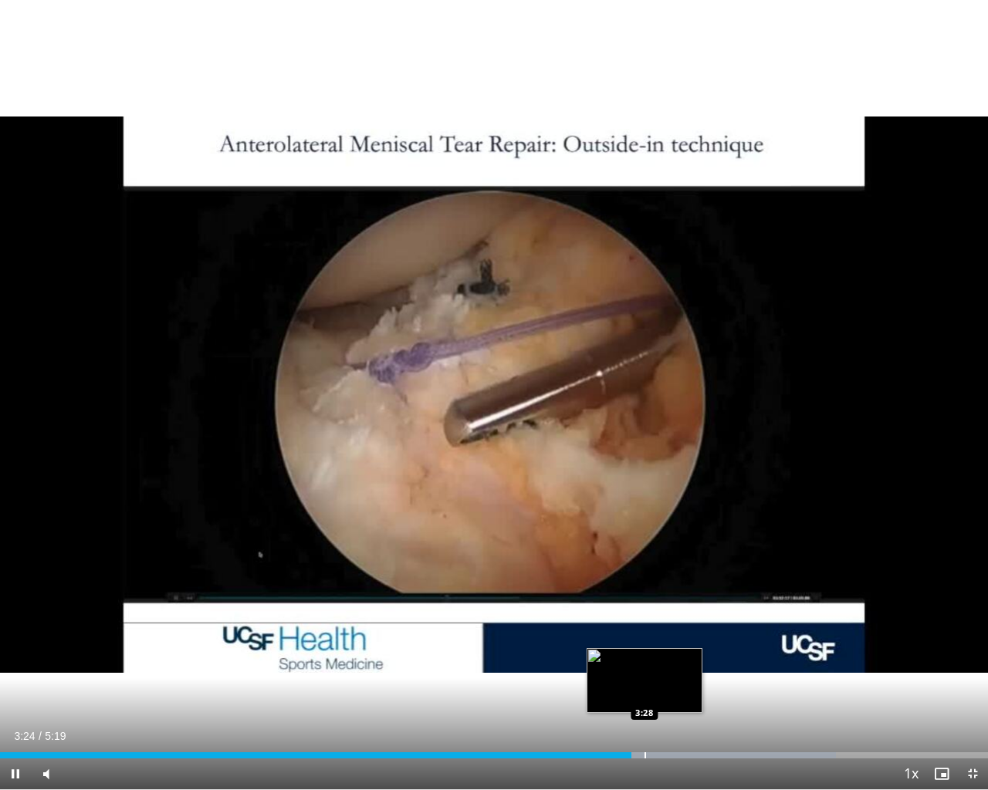
click at [643, 646] on div "Loaded : 84.59% 3:24 3:28" at bounding box center [494, 755] width 988 height 6
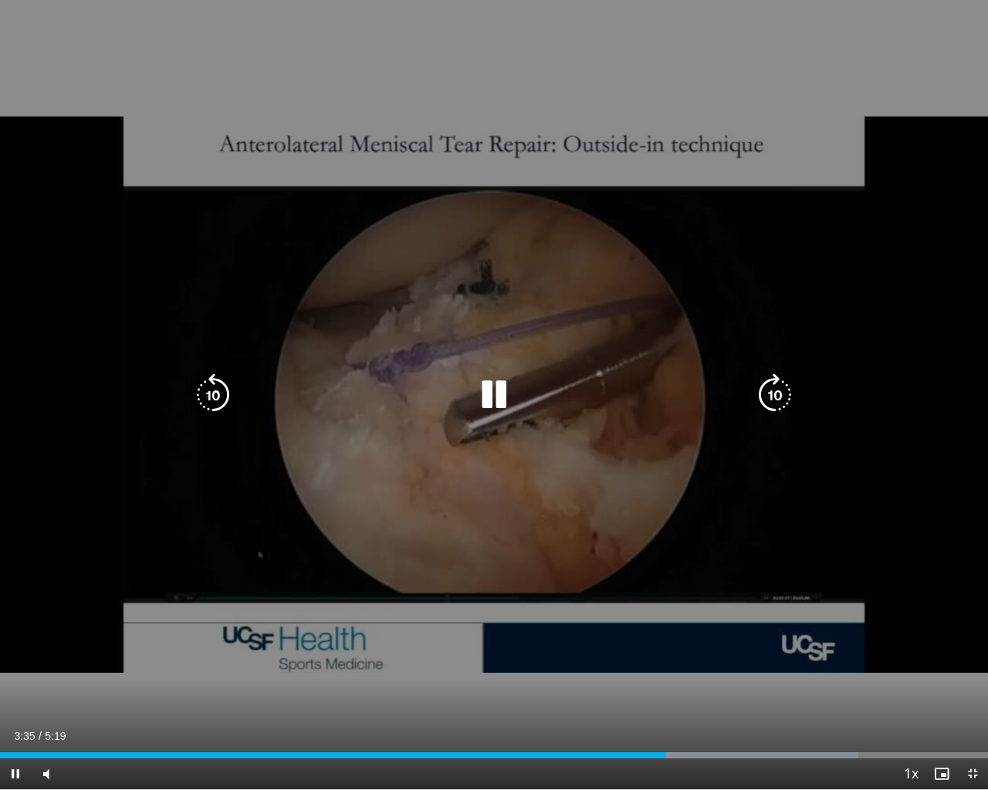
click at [506, 390] on icon "Video Player" at bounding box center [493, 395] width 43 height 43
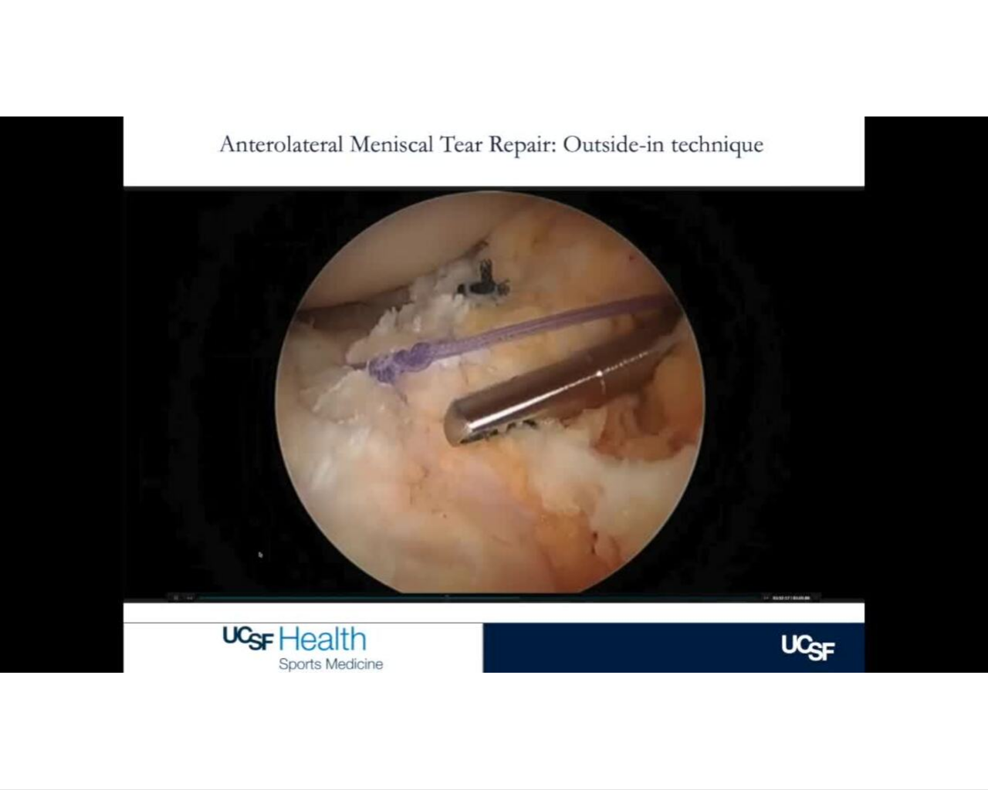
click at [703, 646] on div "10 seconds Tap to unmute" at bounding box center [494, 394] width 988 height 789
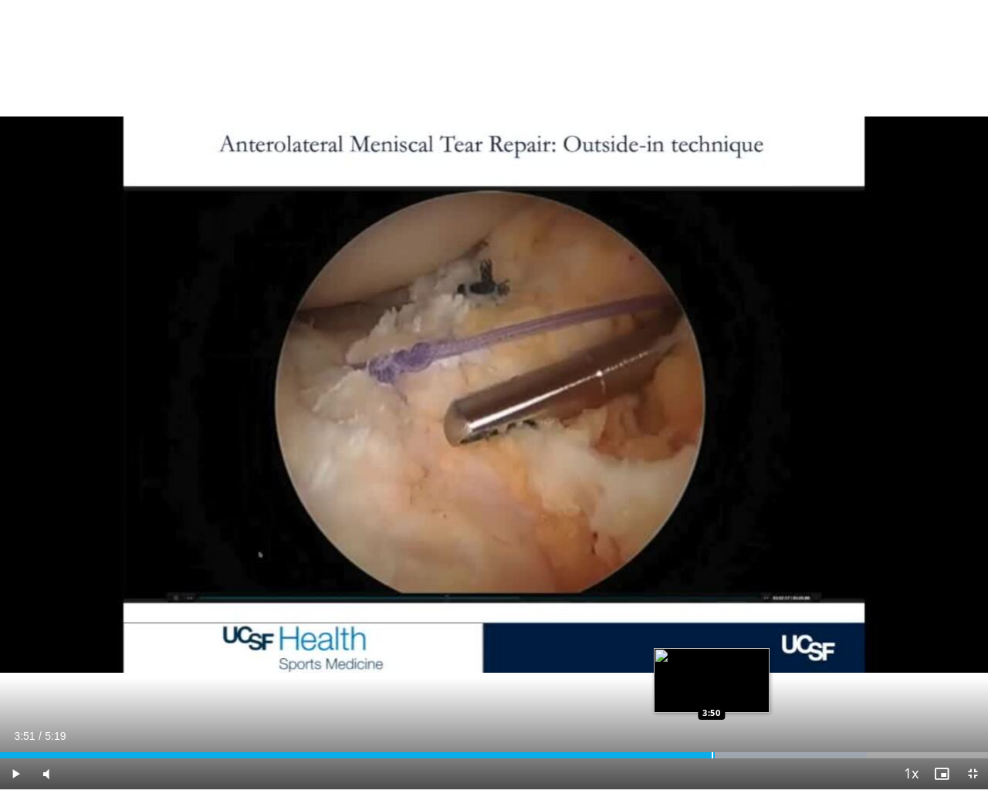
click at [715, 646] on div "Progress Bar" at bounding box center [730, 755] width 272 height 6
click at [738, 646] on div "Loaded : 90.01% 3:51 3:58" at bounding box center [494, 755] width 988 height 6
click at [974, 646] on span "Video Player" at bounding box center [972, 774] width 31 height 31
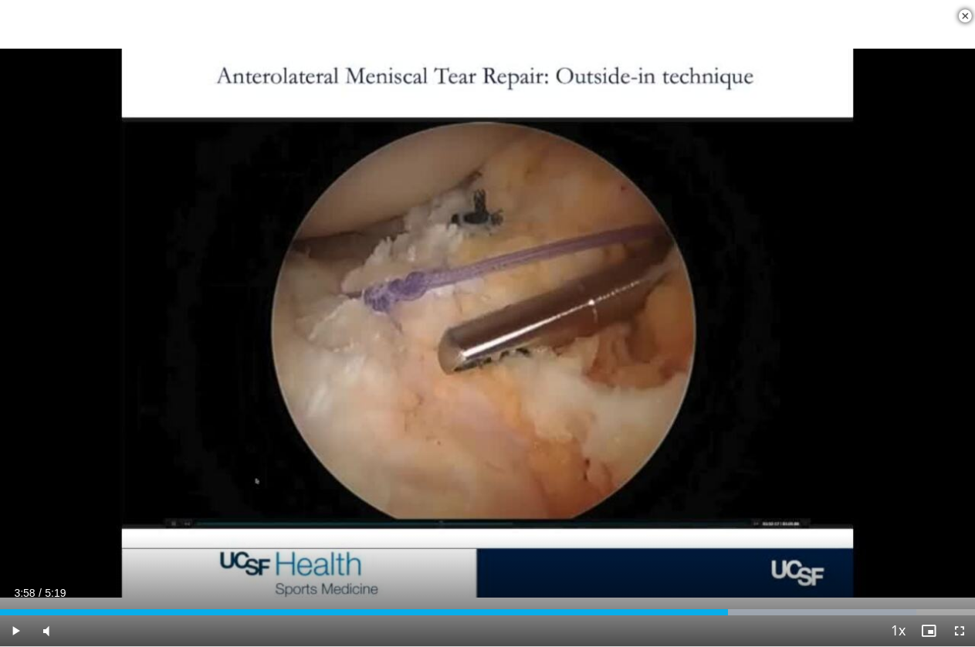
scroll to position [232, 0]
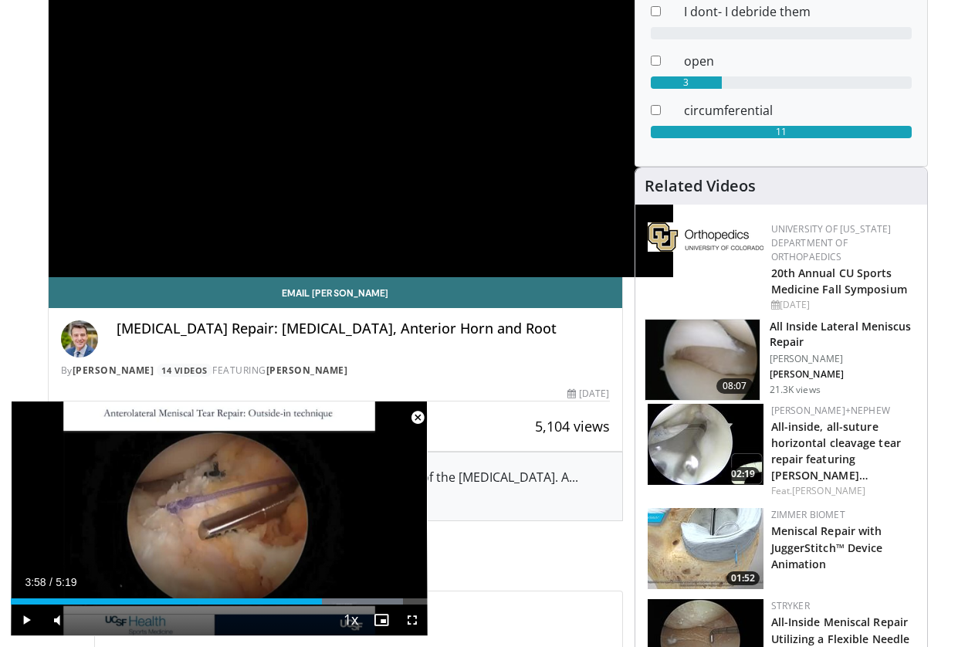
click at [417, 418] on span "Video Player" at bounding box center [417, 417] width 31 height 31
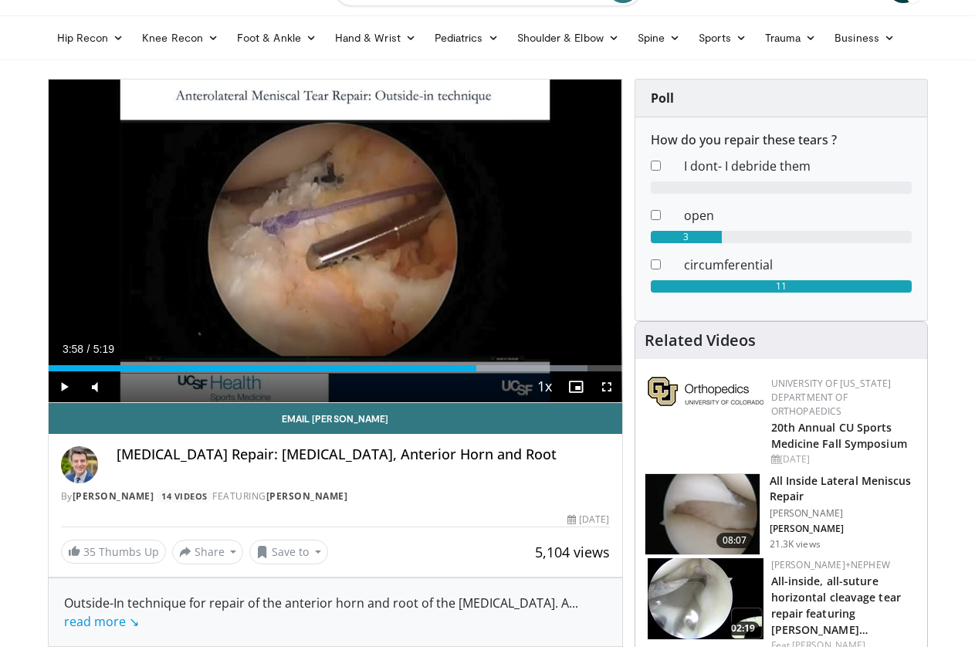
scroll to position [0, 0]
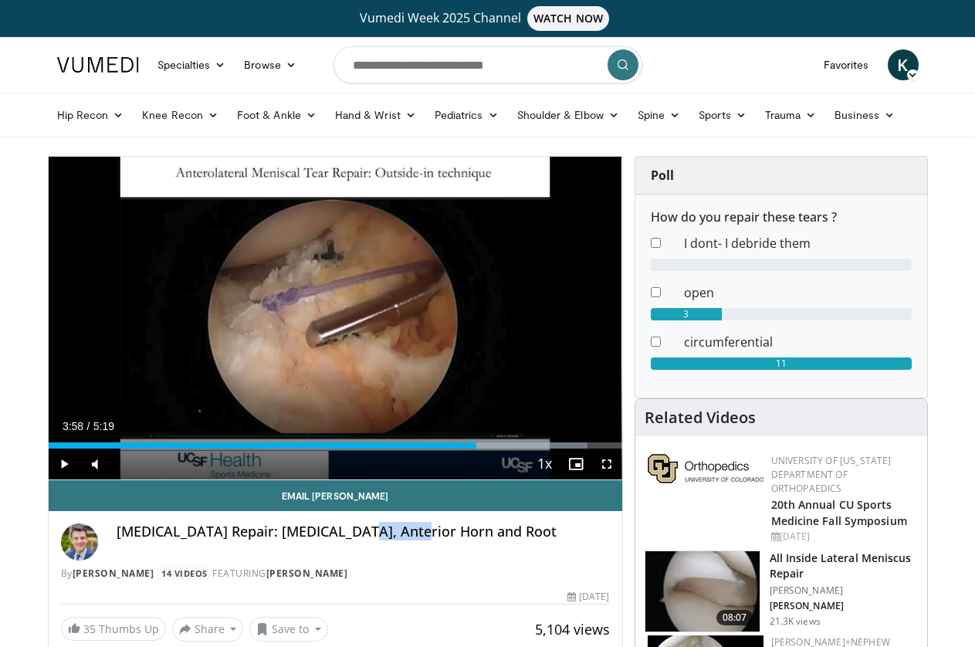
drag, startPoint x: 311, startPoint y: 559, endPoint x: 365, endPoint y: 564, distance: 54.3
click at [365, 540] on h4 "[MEDICAL_DATA] Repair: [MEDICAL_DATA], Anterior Horn and Root" at bounding box center [363, 531] width 493 height 17
copy h4 "Anterior"
